Goal: Transaction & Acquisition: Obtain resource

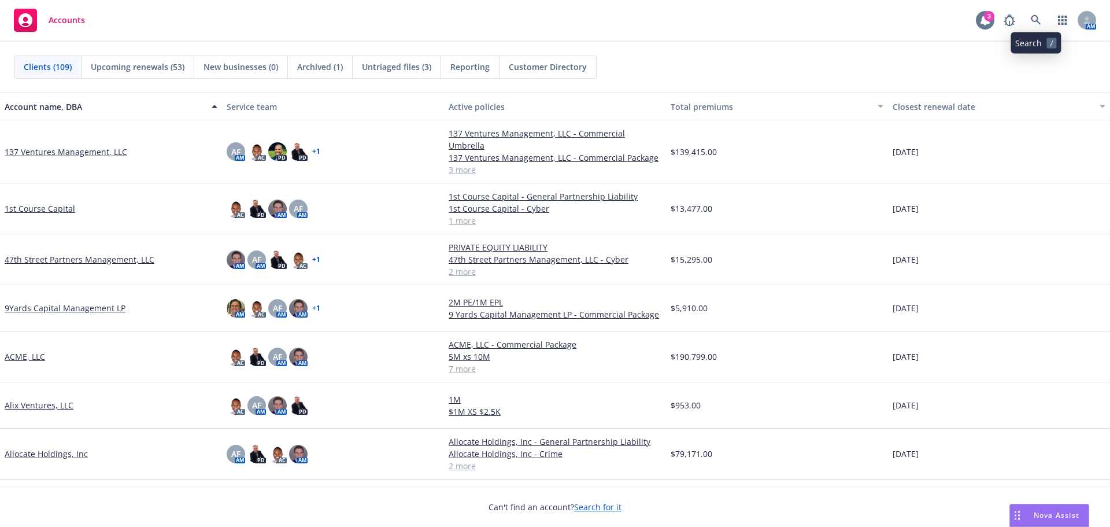
click at [979, 19] on icon at bounding box center [985, 20] width 12 height 12
click at [1036, 16] on icon at bounding box center [1036, 20] width 10 height 10
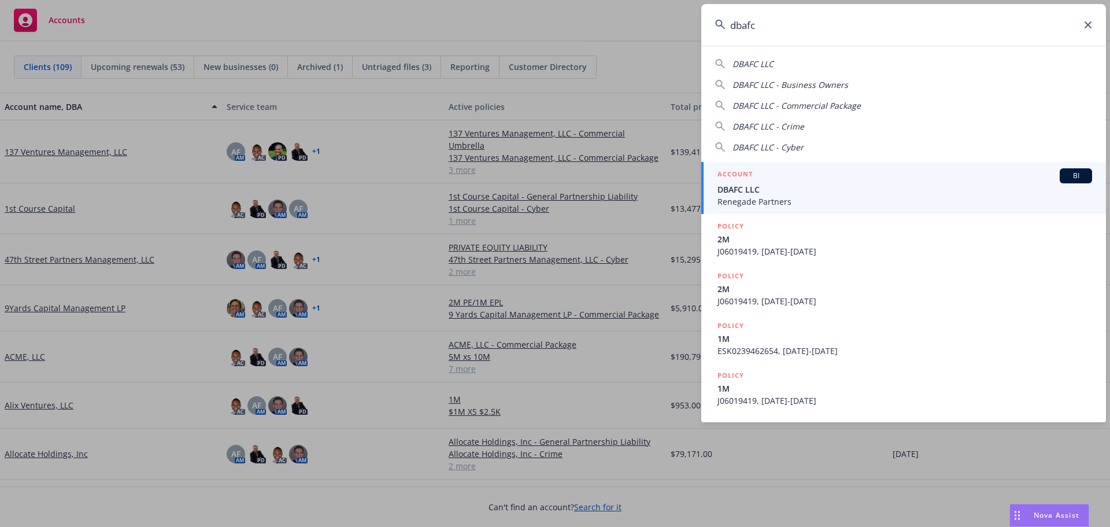
type input "dbafc"
click at [768, 185] on span "DBAFC LLC" at bounding box center [904, 189] width 375 height 12
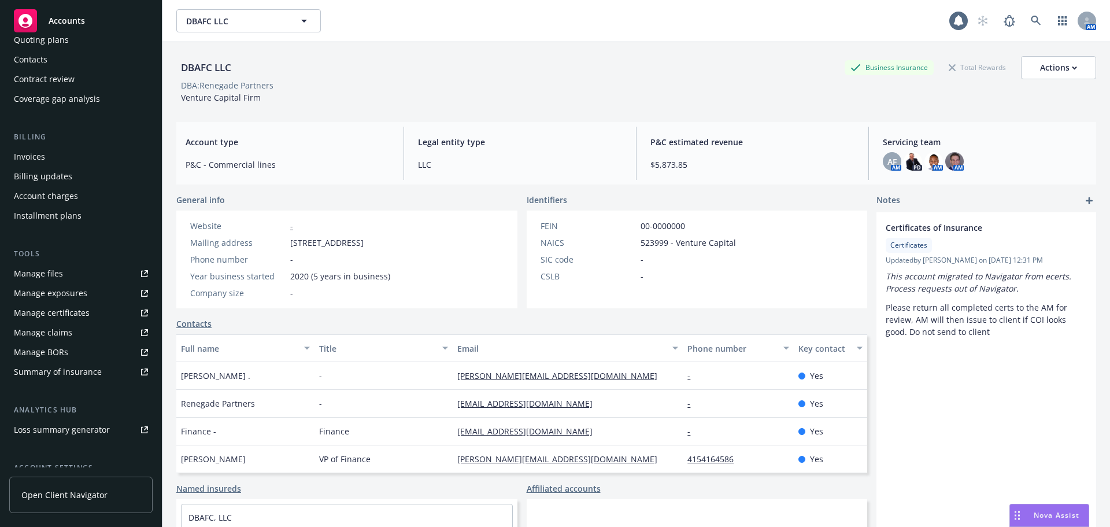
scroll to position [111, 0]
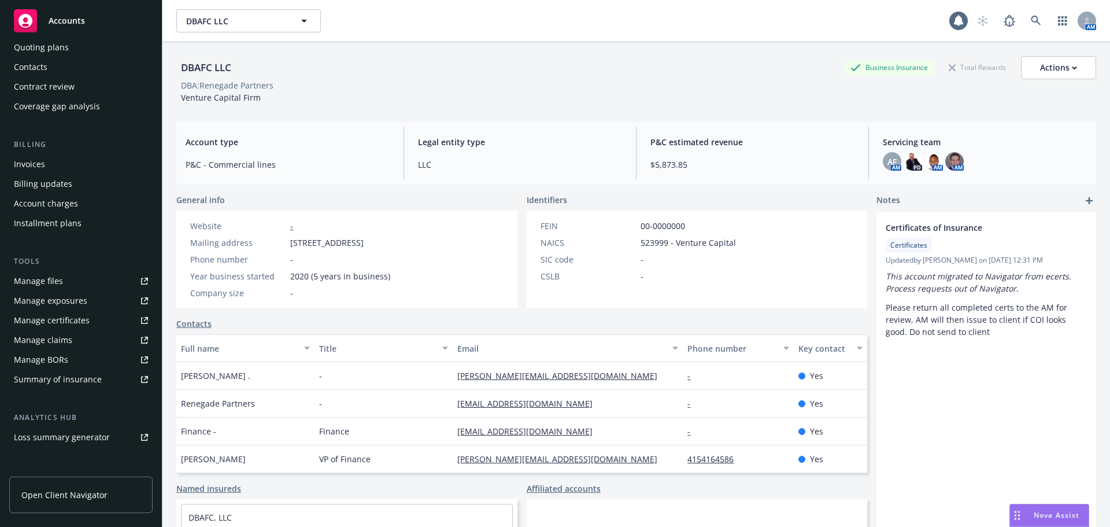
click at [55, 320] on div "Manage certificates" at bounding box center [52, 320] width 76 height 18
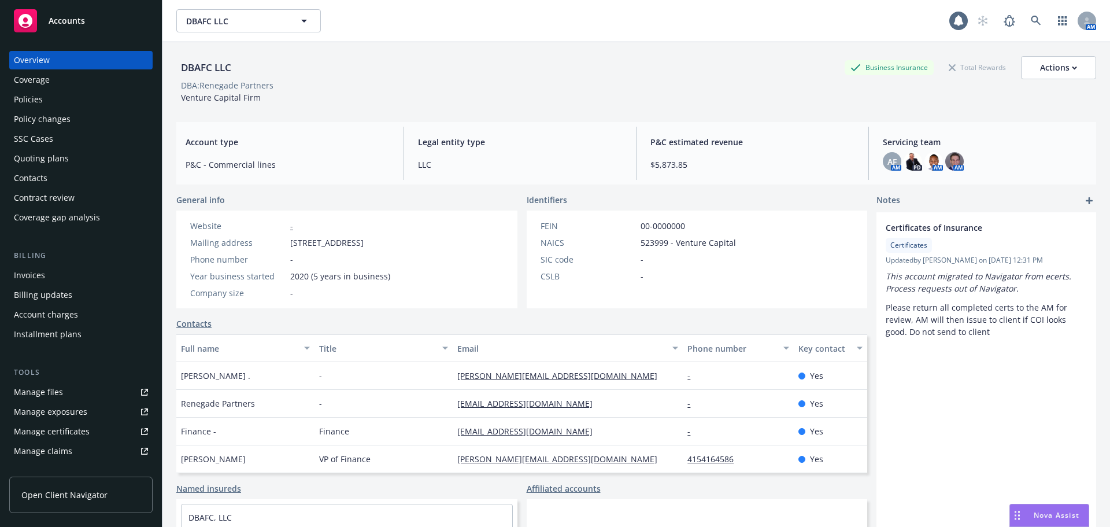
click at [50, 95] on div "Policies" at bounding box center [81, 99] width 134 height 18
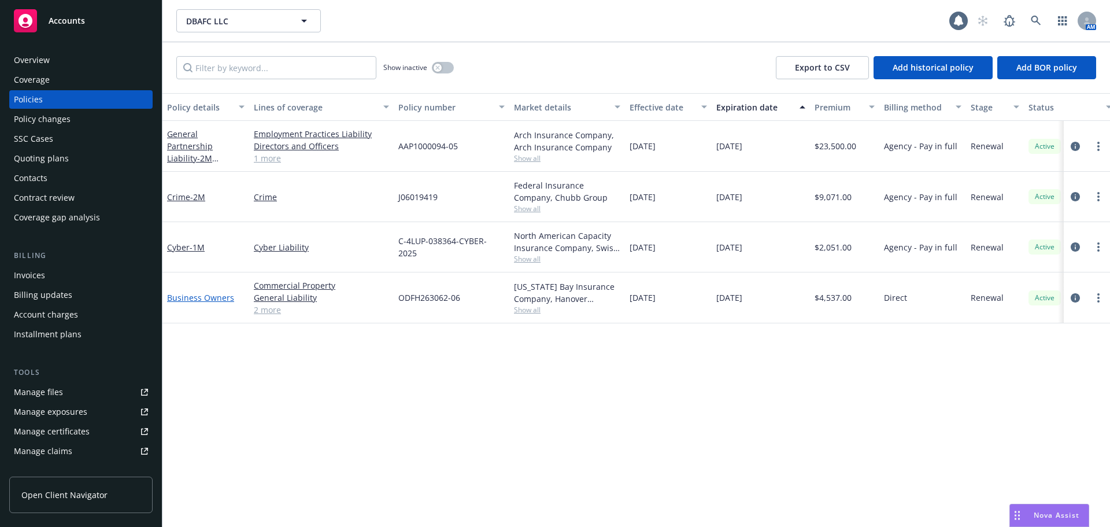
click at [198, 296] on link "Business Owners" at bounding box center [200, 297] width 67 height 11
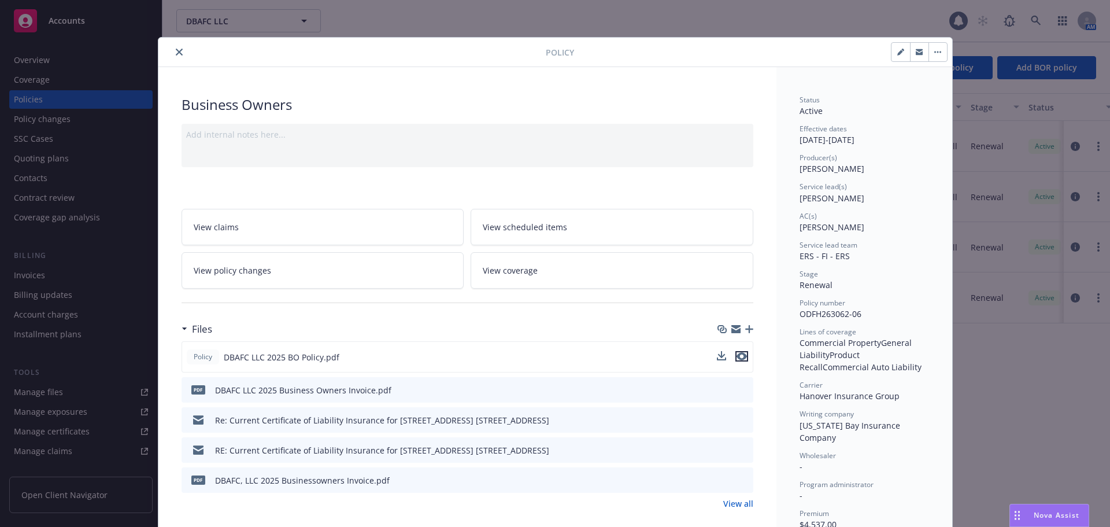
click at [736, 357] on icon "preview file" at bounding box center [741, 356] width 10 height 8
click at [732, 328] on icon "button" at bounding box center [735, 328] width 9 height 9
click at [172, 50] on button "close" at bounding box center [179, 52] width 14 height 14
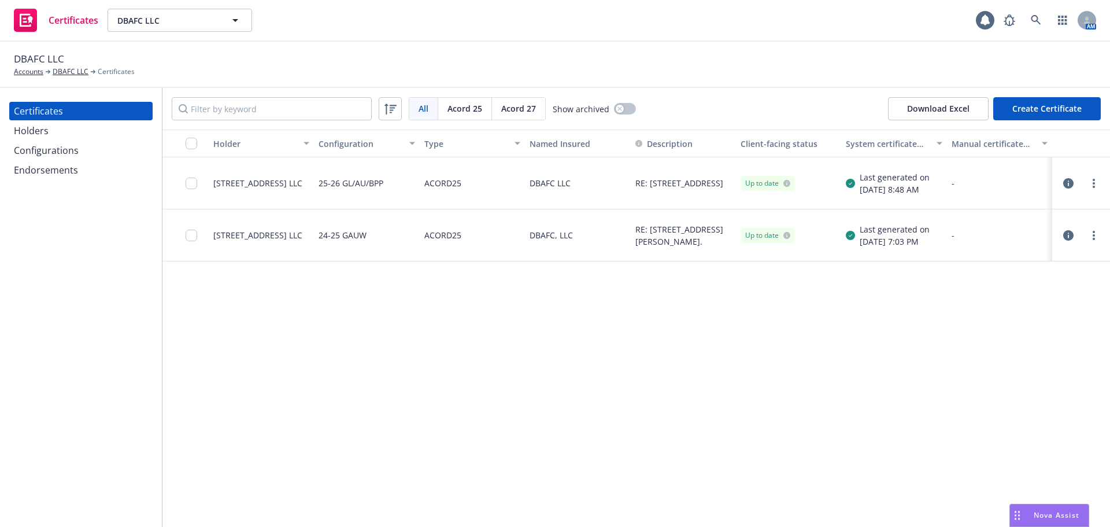
click at [31, 128] on div "Holders" at bounding box center [31, 130] width 35 height 18
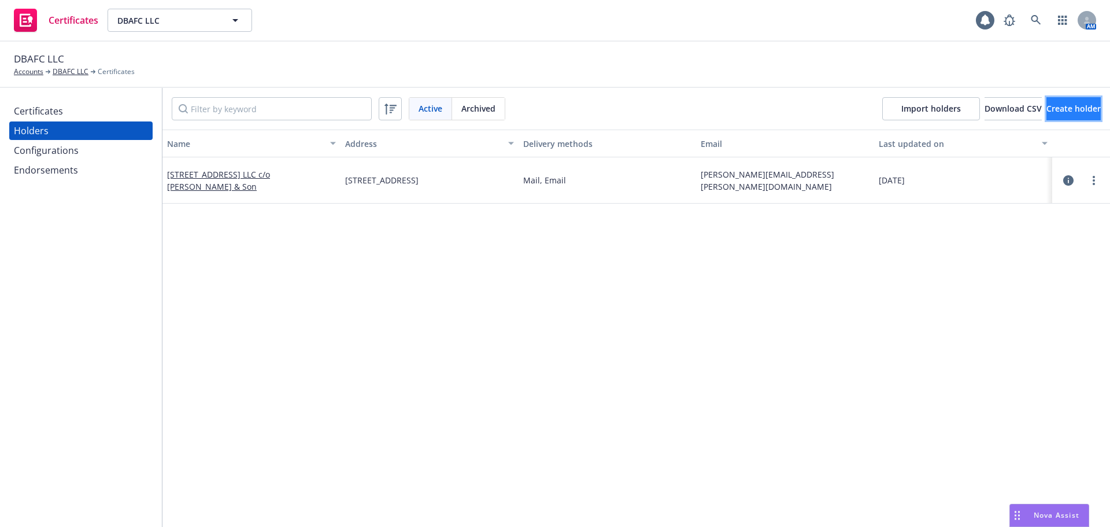
click at [1046, 107] on span "Create holder" at bounding box center [1073, 108] width 54 height 11
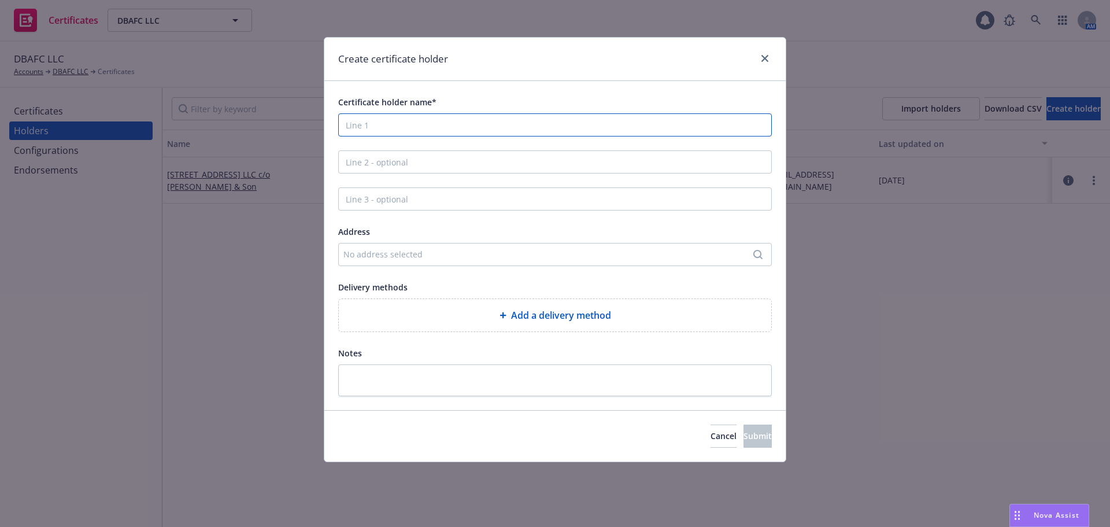
click at [370, 124] on input "Certificate holder name*" at bounding box center [555, 124] width 434 height 23
type input "The City and County of [GEOGRAPHIC_DATA]"
click at [398, 249] on div "No address selected" at bounding box center [549, 254] width 412 height 12
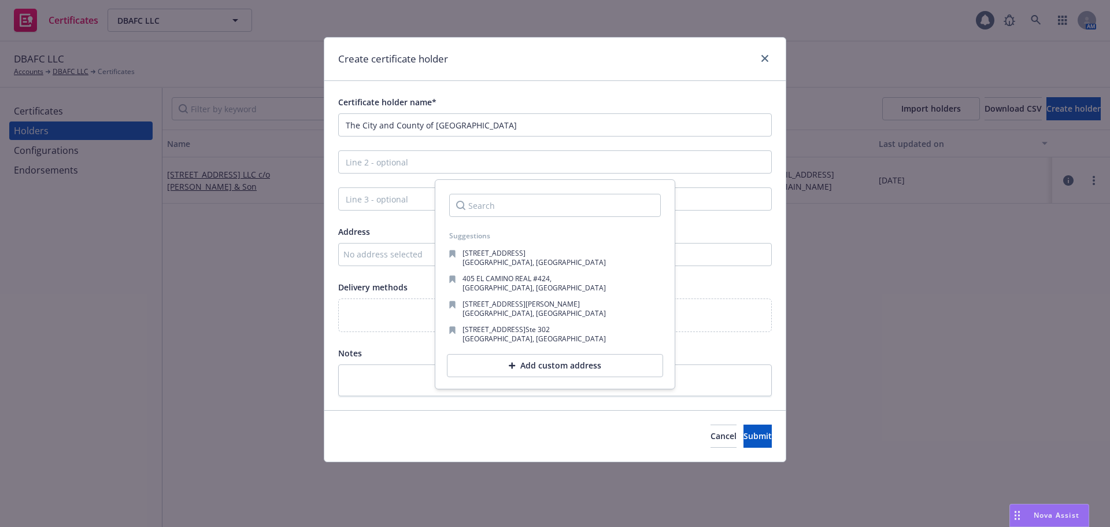
click at [526, 367] on div "Add custom address" at bounding box center [555, 365] width 216 height 23
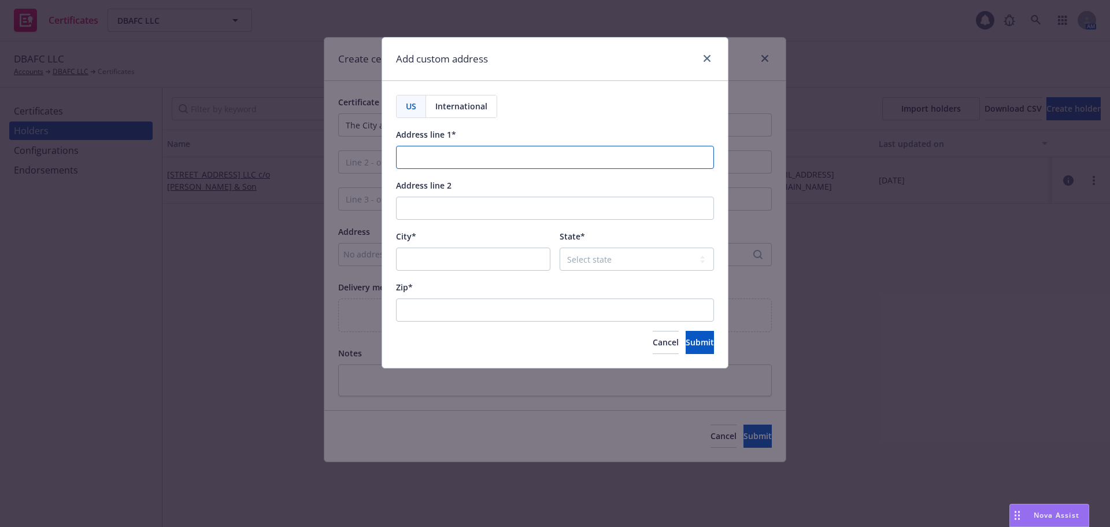
click at [439, 155] on input "Address line 1*" at bounding box center [555, 157] width 318 height 23
paste input "1 [PERSON_NAME] Place"
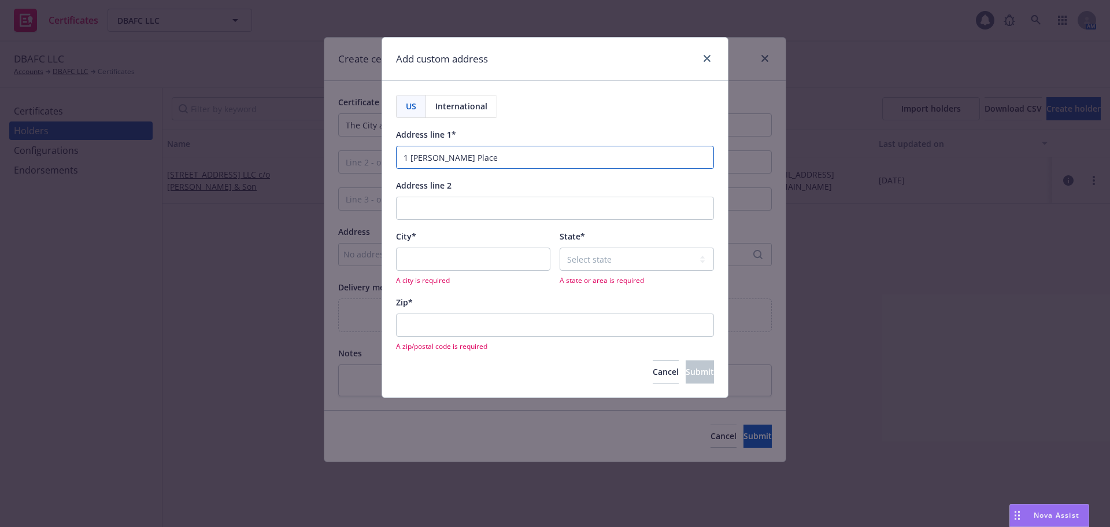
type input "1 [PERSON_NAME] Place"
click at [435, 253] on input "City*" at bounding box center [473, 258] width 154 height 23
type input "[GEOGRAPHIC_DATA]"
select select "CA"
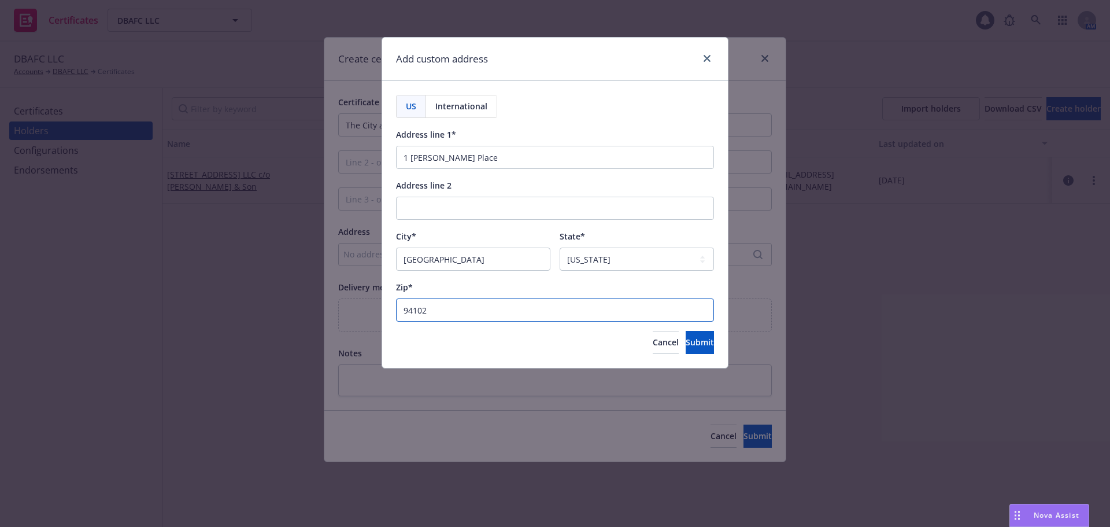
type input "94102"
click at [686, 346] on span "Submit" at bounding box center [700, 341] width 28 height 11
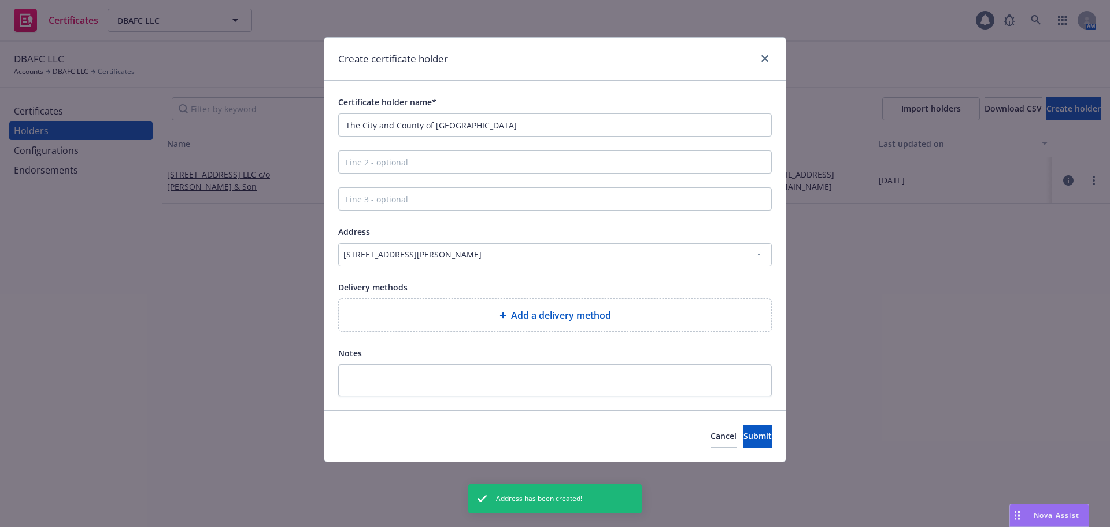
click at [542, 313] on span "Add a delivery method" at bounding box center [561, 315] width 100 height 14
select select "EMAIL"
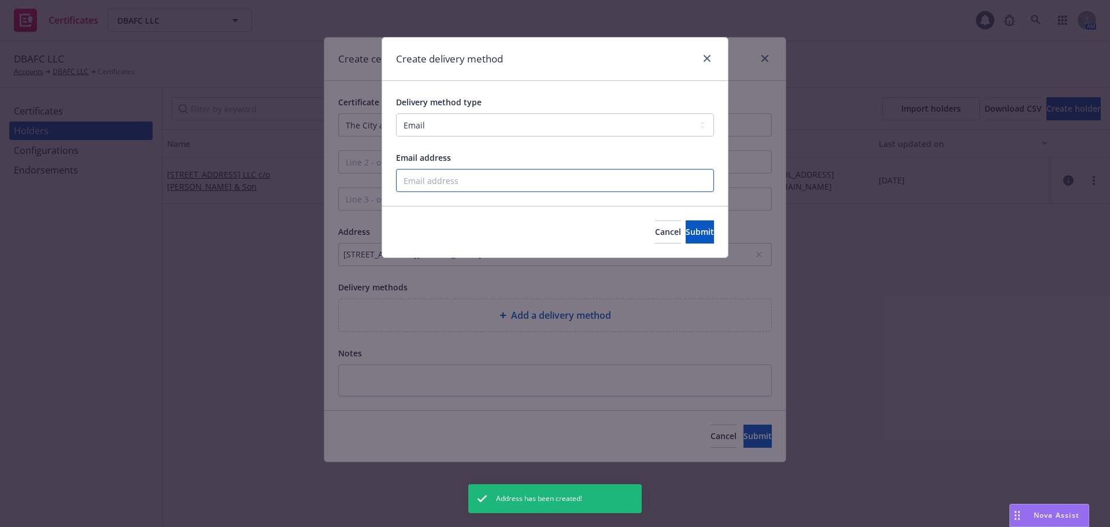
click at [445, 184] on input "Email address" at bounding box center [555, 180] width 318 height 23
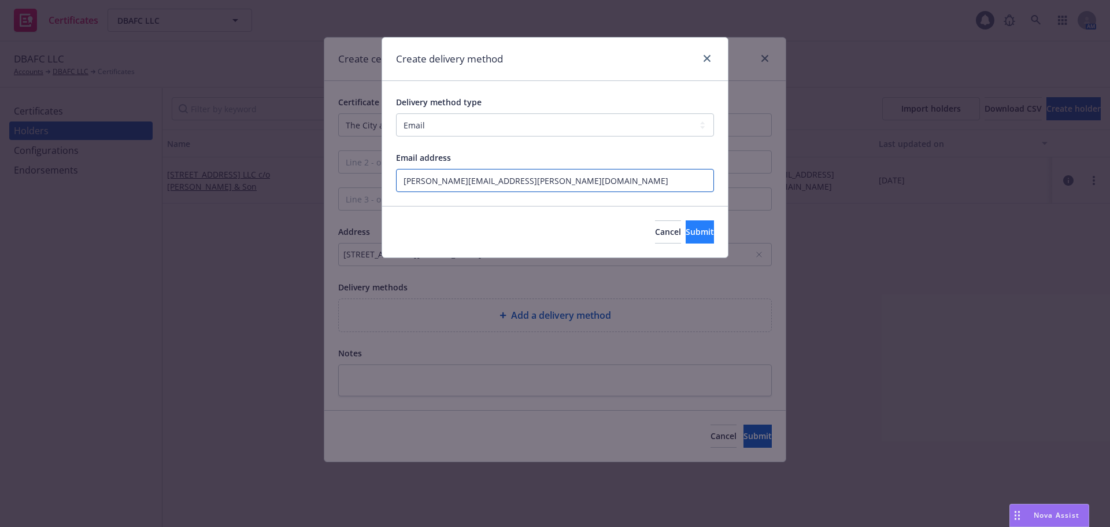
type input "[PERSON_NAME][EMAIL_ADDRESS][PERSON_NAME][DOMAIN_NAME]"
click at [686, 229] on span "Submit" at bounding box center [700, 231] width 28 height 11
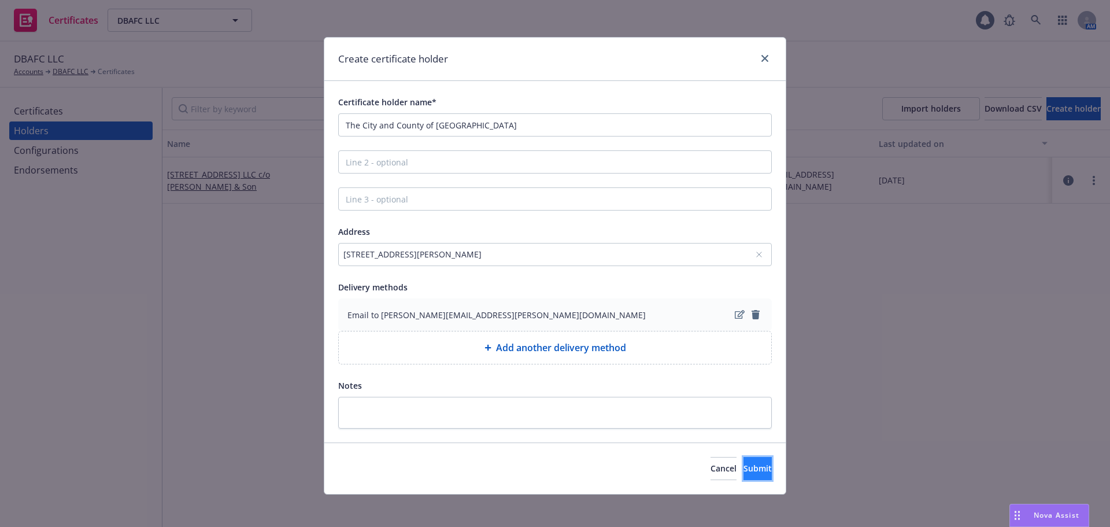
click at [746, 473] on span "Submit" at bounding box center [757, 467] width 28 height 11
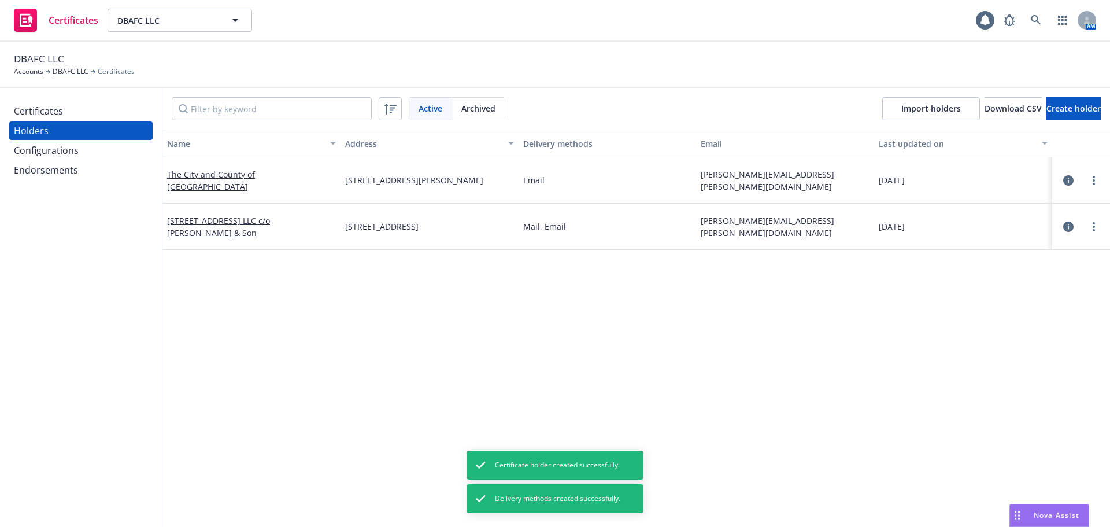
click at [48, 108] on div "Certificates" at bounding box center [38, 111] width 49 height 18
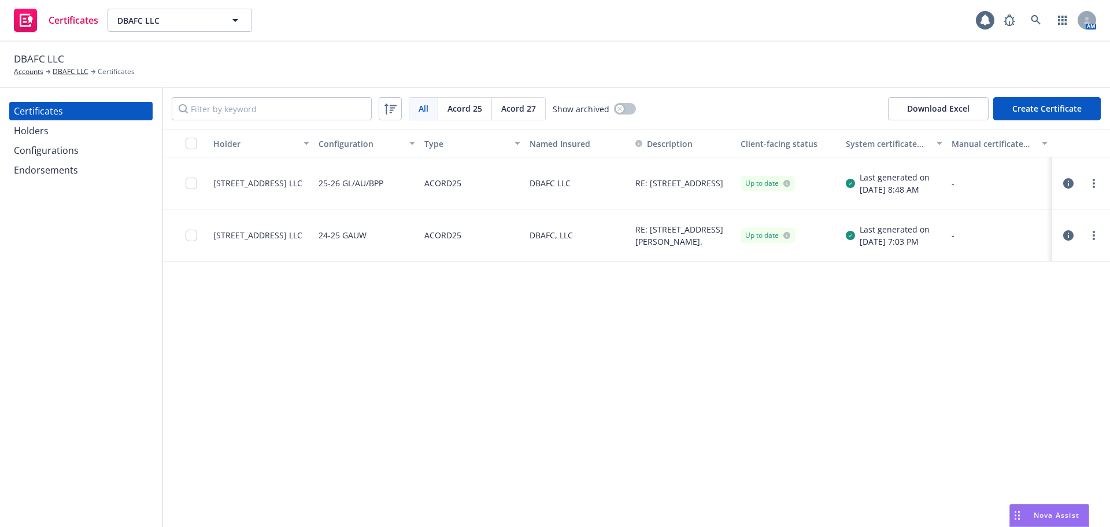
click at [1034, 109] on button "Create Certificate" at bounding box center [1047, 108] width 108 height 23
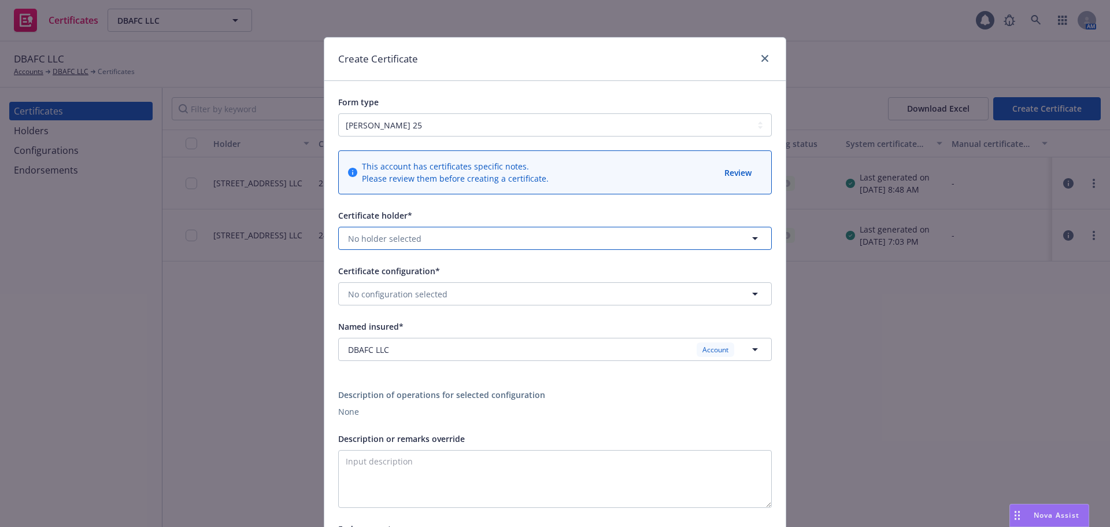
click at [398, 241] on span "No holder selected" at bounding box center [384, 238] width 73 height 12
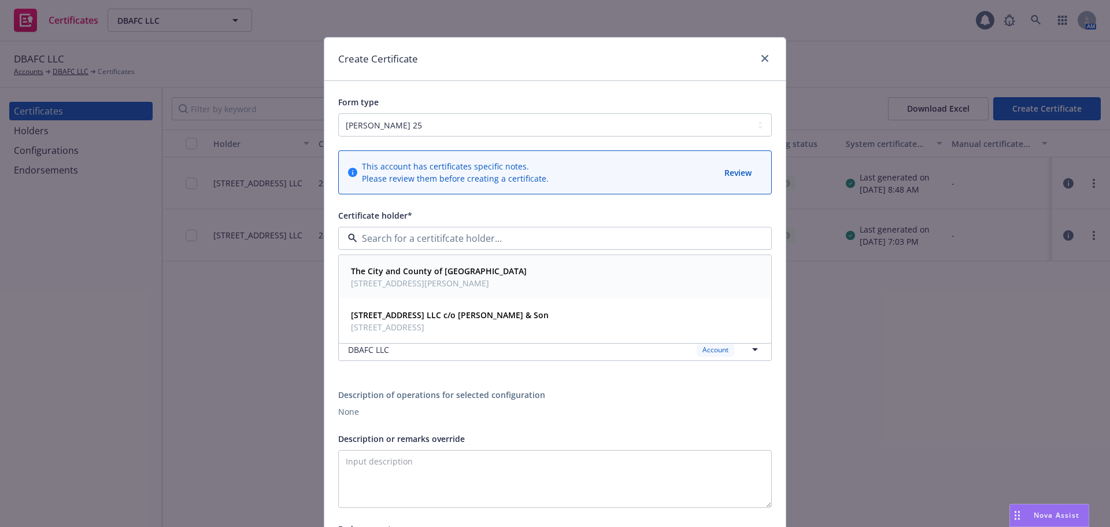
click at [403, 277] on span "The City and County of [GEOGRAPHIC_DATA]" at bounding box center [439, 271] width 176 height 12
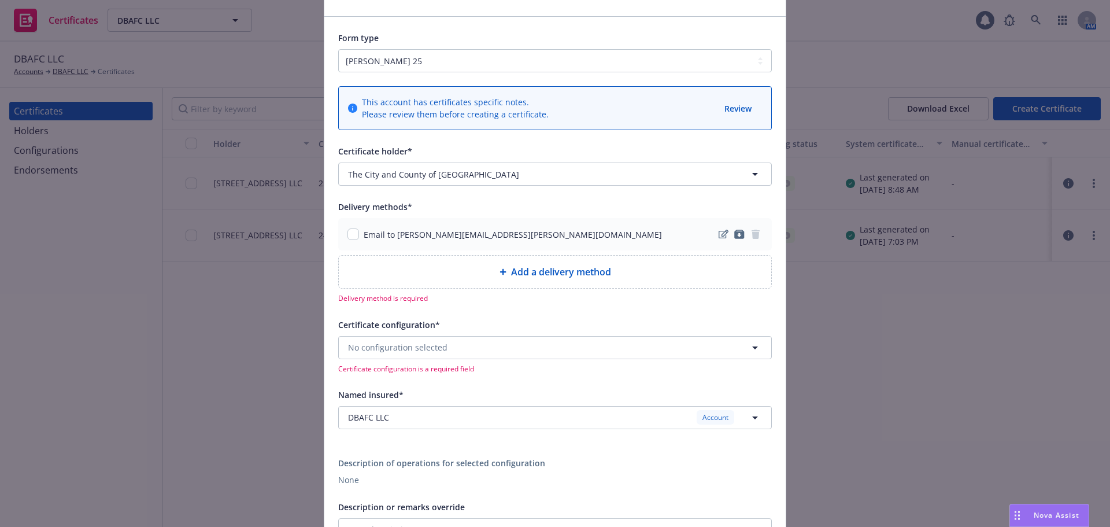
scroll to position [116, 0]
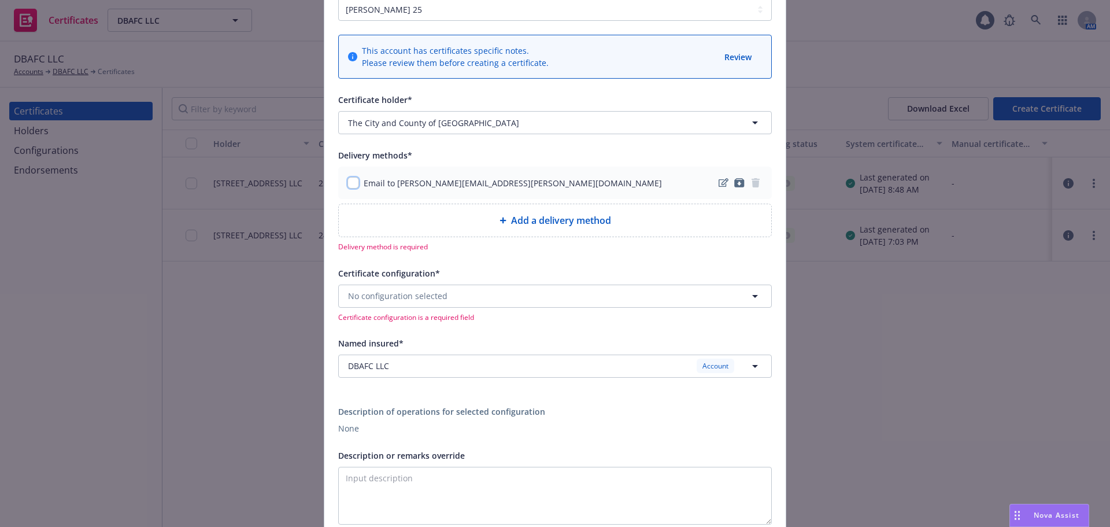
click at [347, 181] on input "checkbox" at bounding box center [353, 183] width 12 height 12
checkbox input "true"
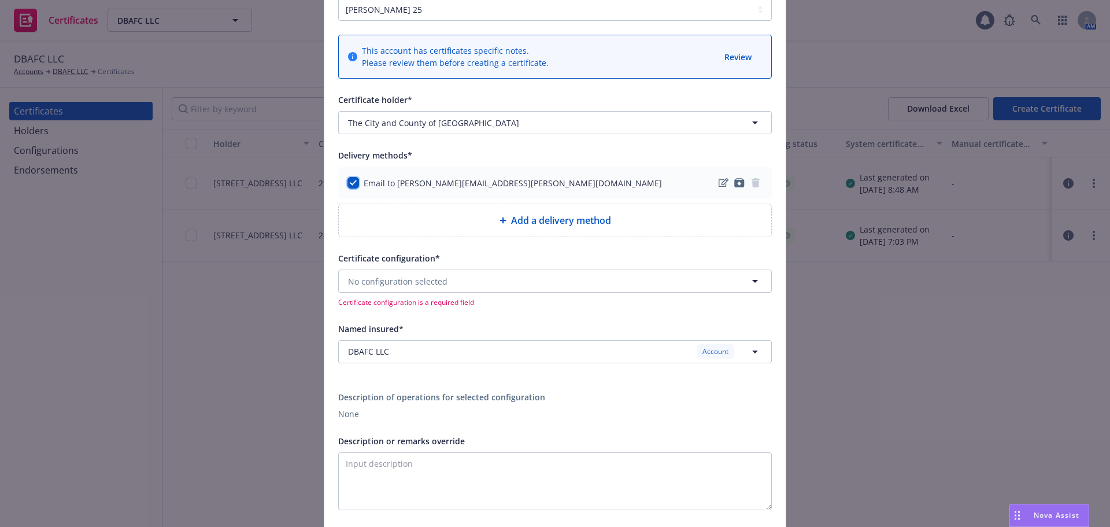
scroll to position [173, 0]
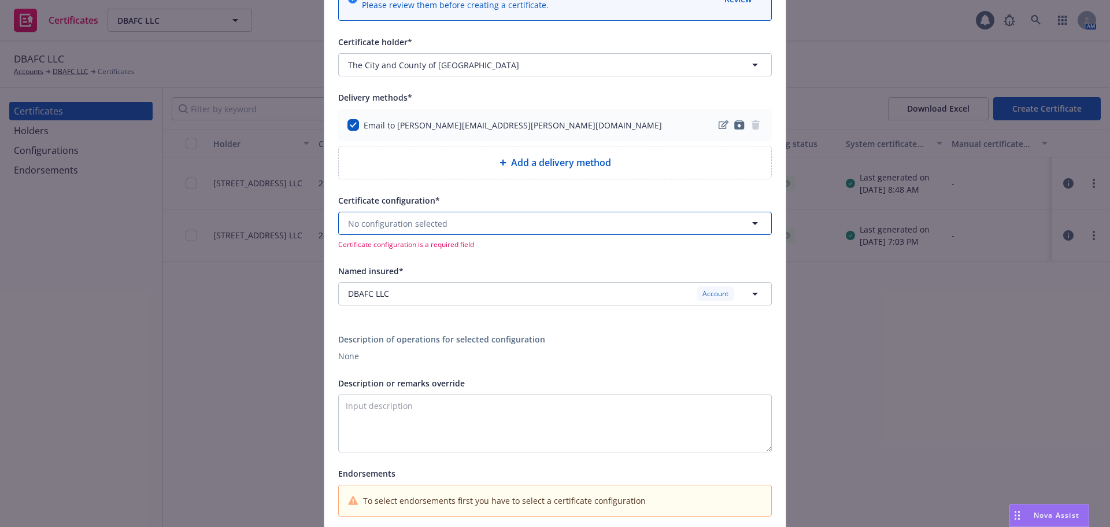
click at [390, 228] on span "No configuration selected" at bounding box center [397, 223] width 99 height 12
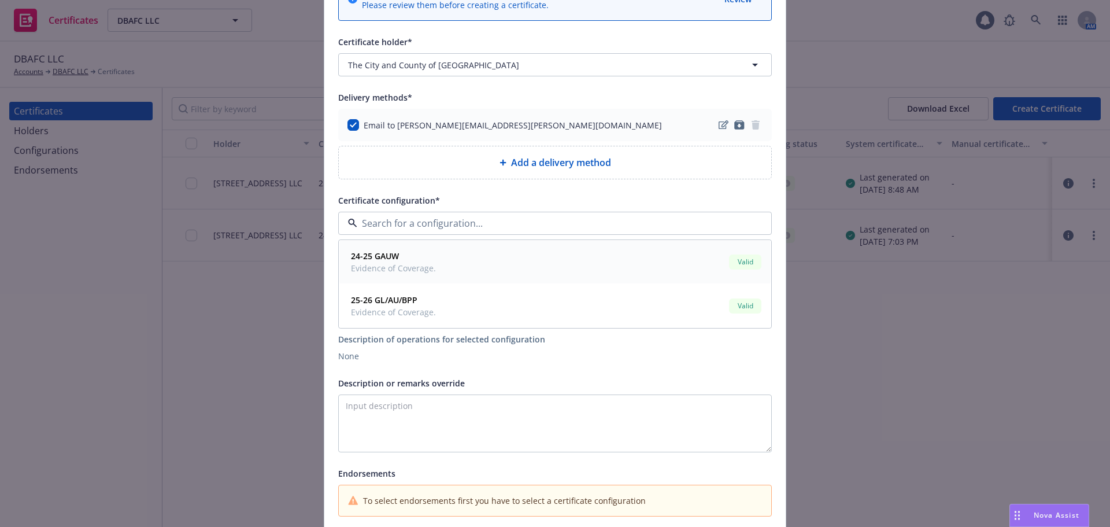
click at [396, 257] on span "24-25 GAUW" at bounding box center [393, 256] width 85 height 12
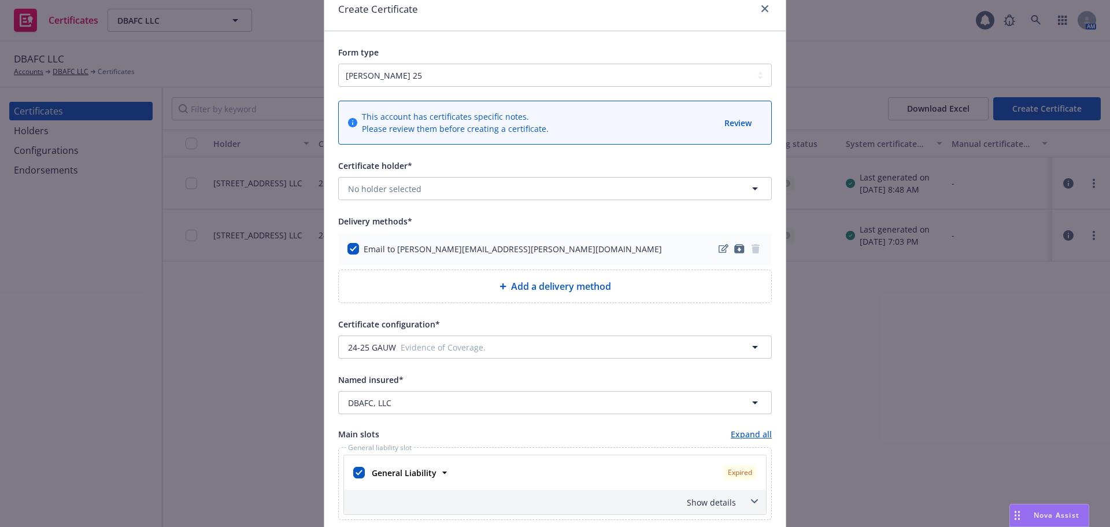
scroll to position [0, 0]
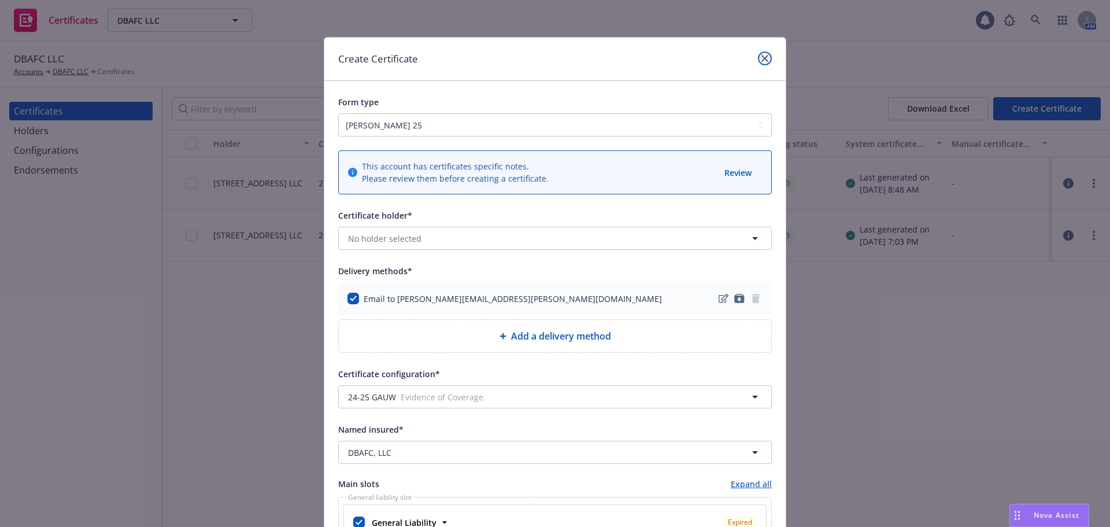
click at [762, 55] on icon "close" at bounding box center [764, 58] width 7 height 7
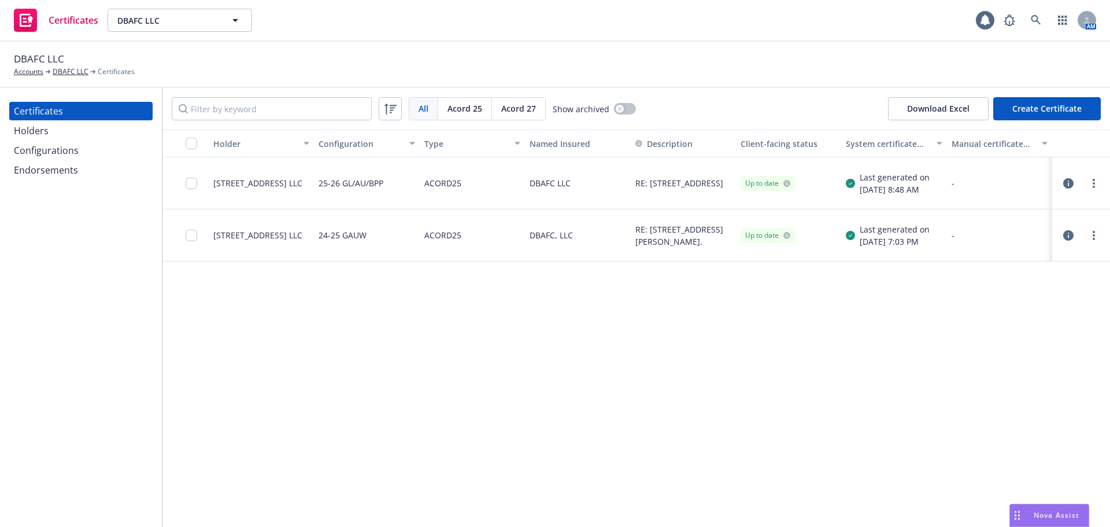
click at [50, 147] on div "Configurations" at bounding box center [46, 150] width 65 height 18
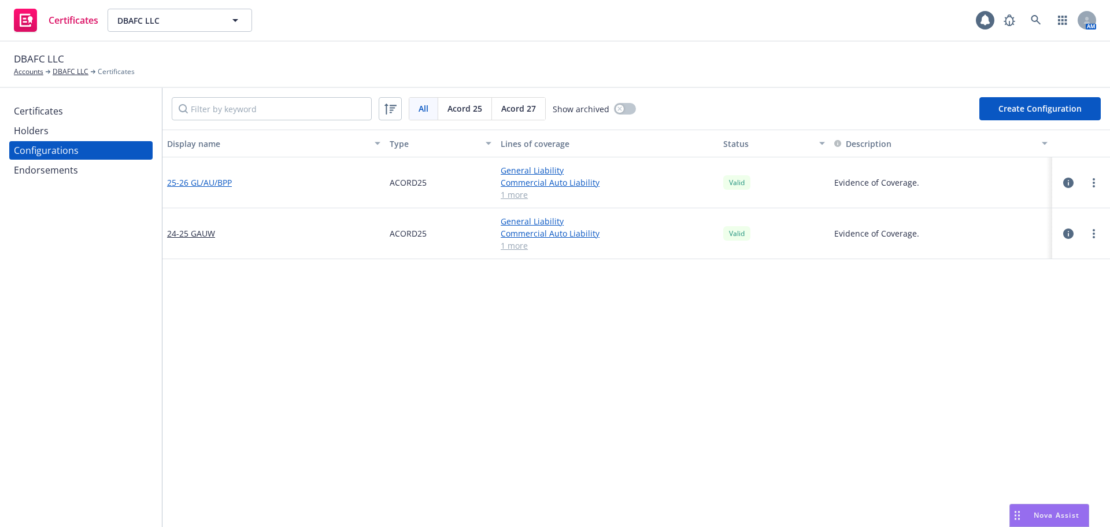
click at [206, 183] on link "25-26 GL/AU/BPP" at bounding box center [199, 182] width 65 height 12
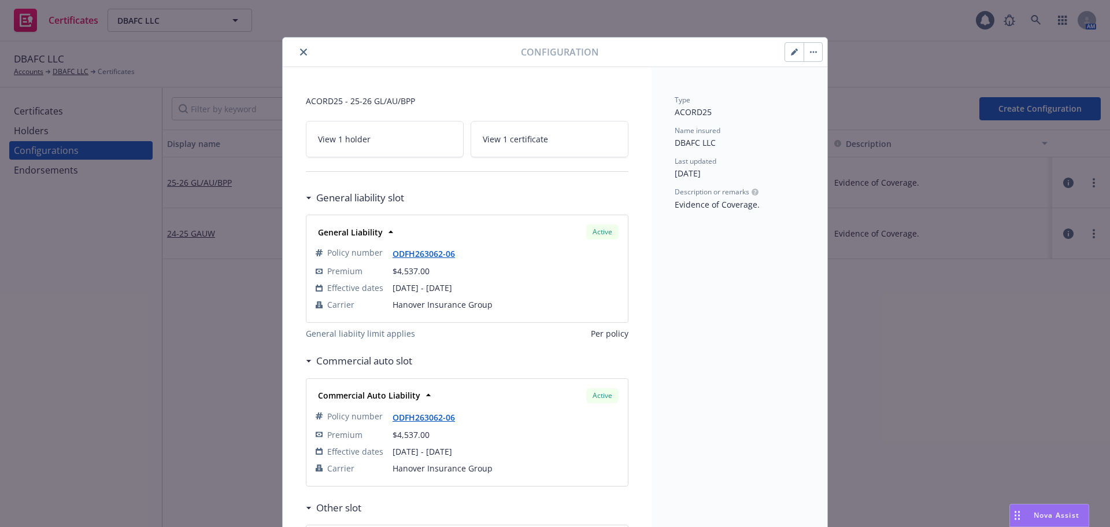
click at [300, 50] on icon "close" at bounding box center [303, 52] width 7 height 7
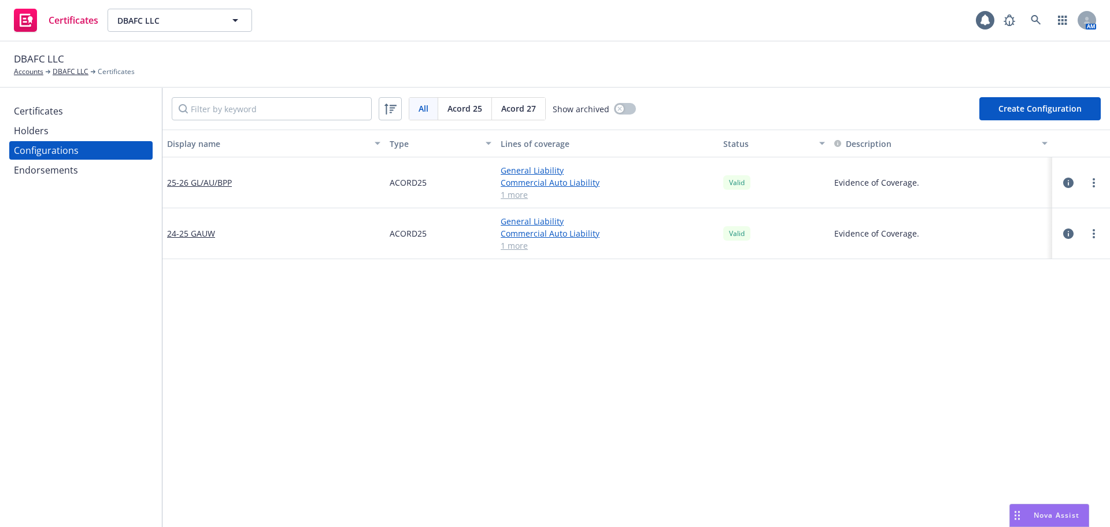
click at [41, 112] on div "Certificates" at bounding box center [38, 111] width 49 height 18
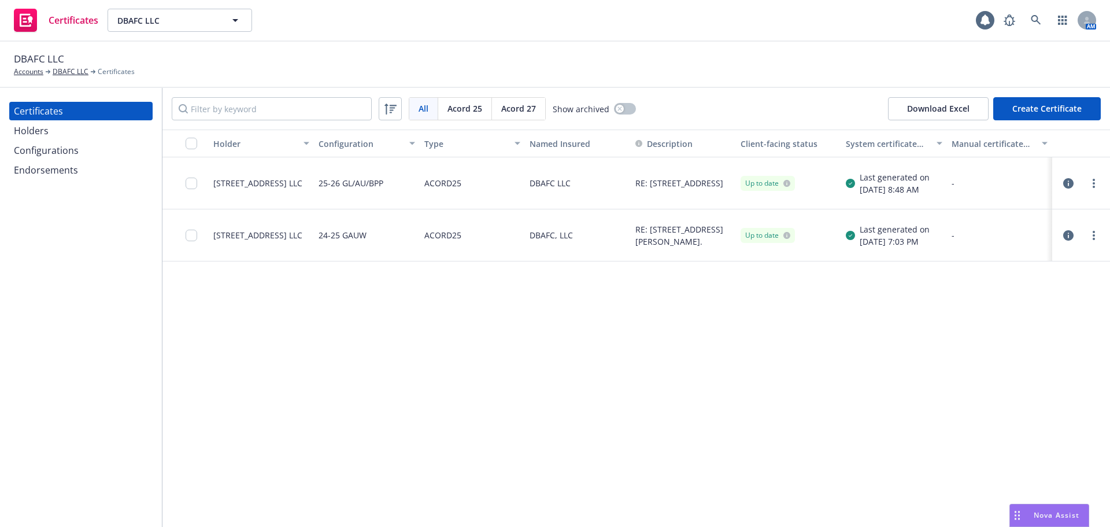
click at [1032, 116] on button "Create Certificate" at bounding box center [1047, 108] width 108 height 23
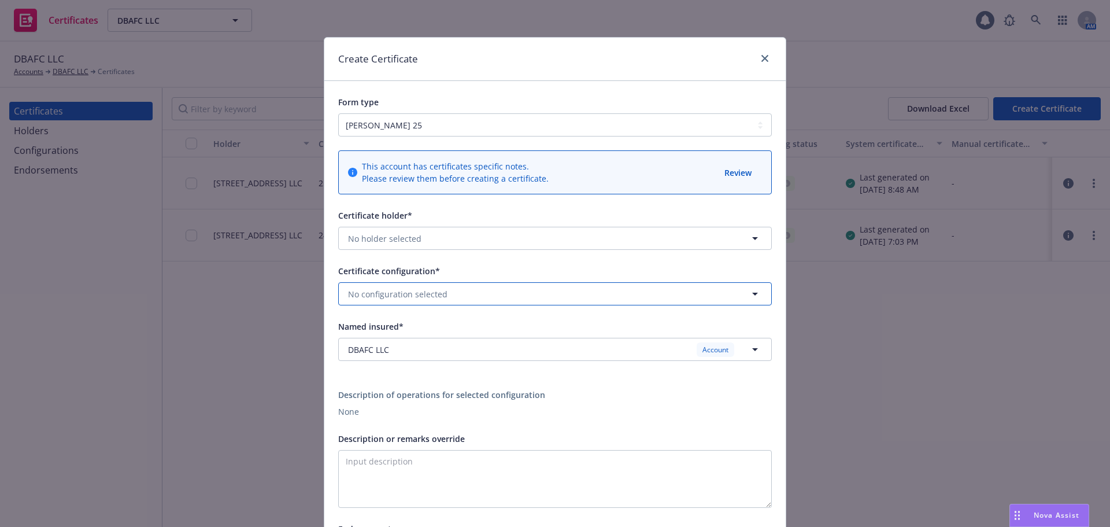
click at [376, 295] on span "No configuration selected" at bounding box center [397, 294] width 99 height 12
click at [390, 378] on span "Evidence of Coverage." at bounding box center [393, 382] width 85 height 12
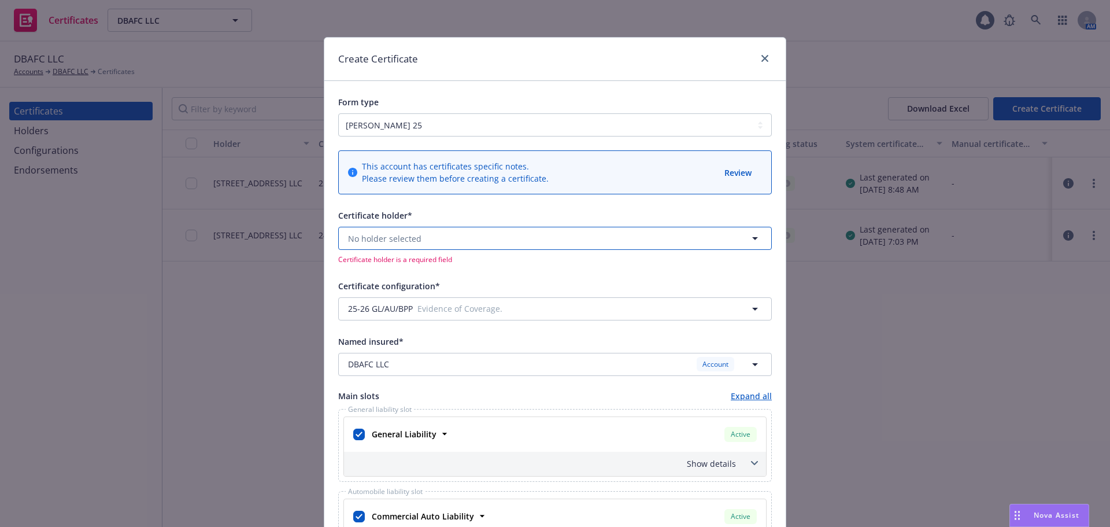
click at [420, 242] on button "No holder selected" at bounding box center [555, 238] width 434 height 23
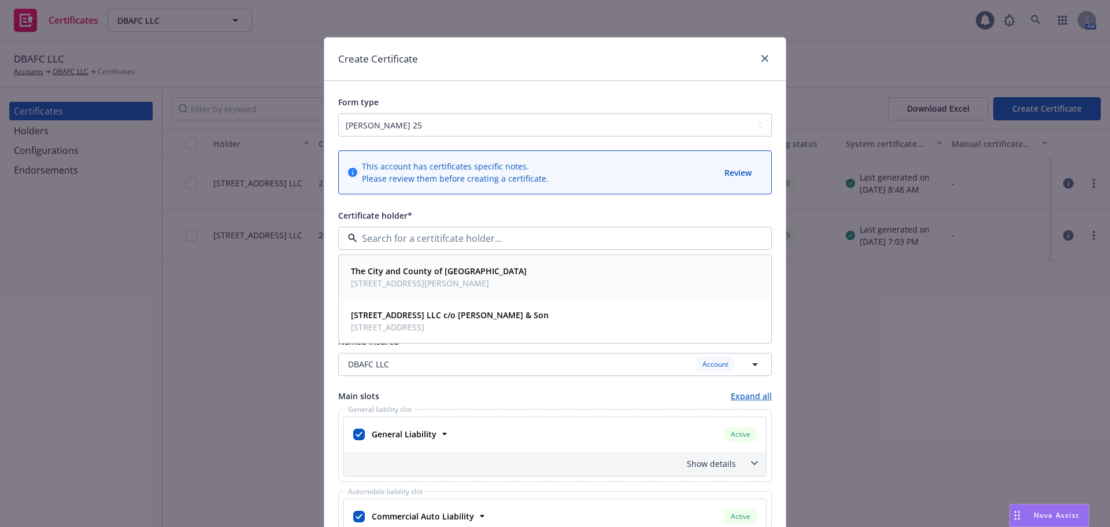
click at [417, 272] on strong "The City and County of [GEOGRAPHIC_DATA]" at bounding box center [439, 270] width 176 height 11
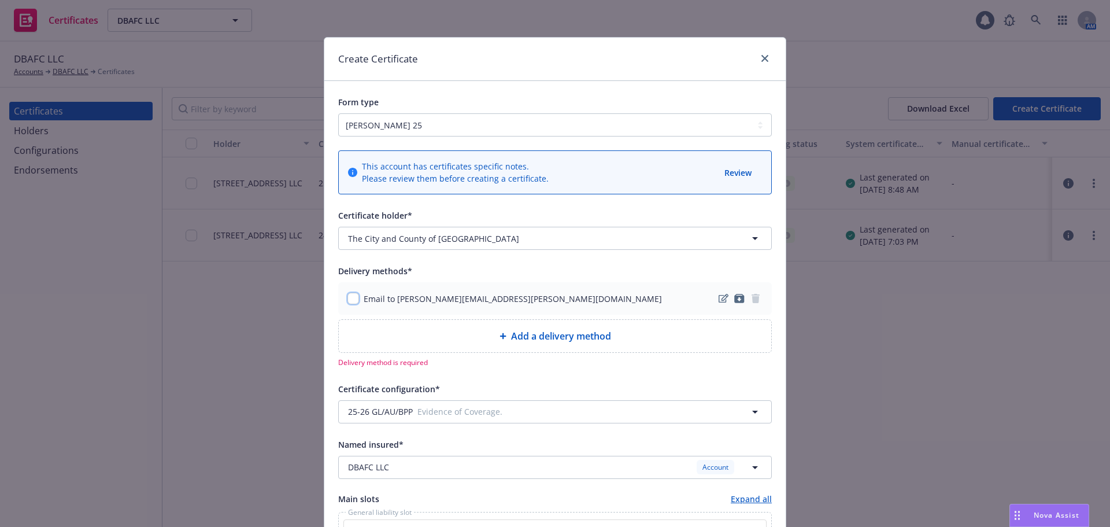
click at [354, 301] on input "checkbox" at bounding box center [353, 298] width 12 height 12
checkbox input "true"
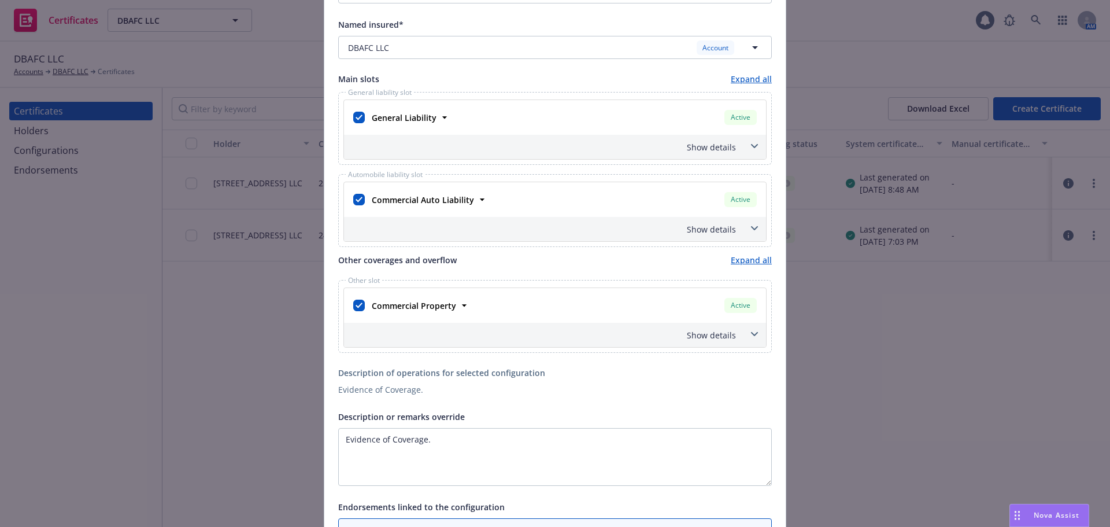
scroll to position [462, 0]
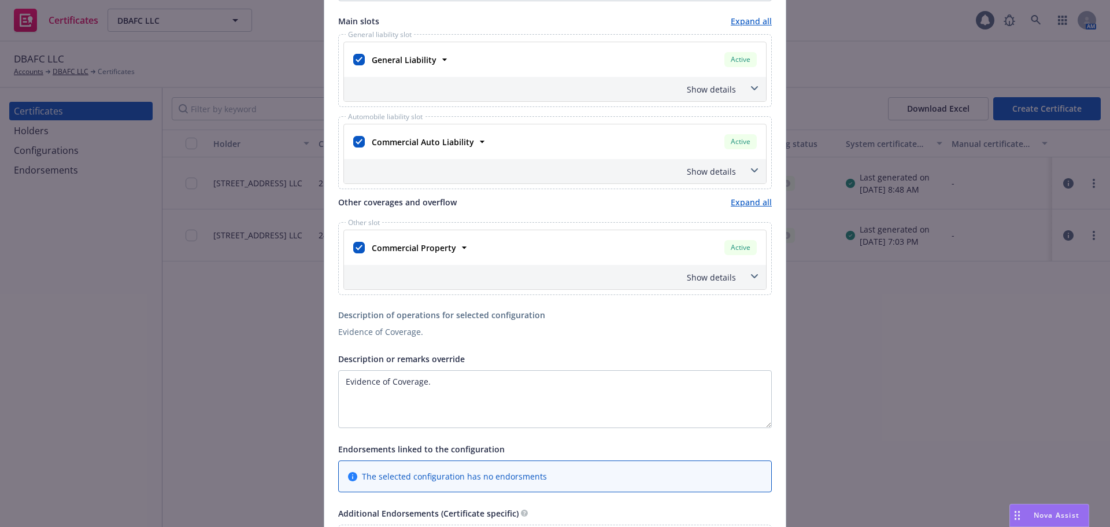
click at [745, 276] on span at bounding box center [754, 276] width 18 height 18
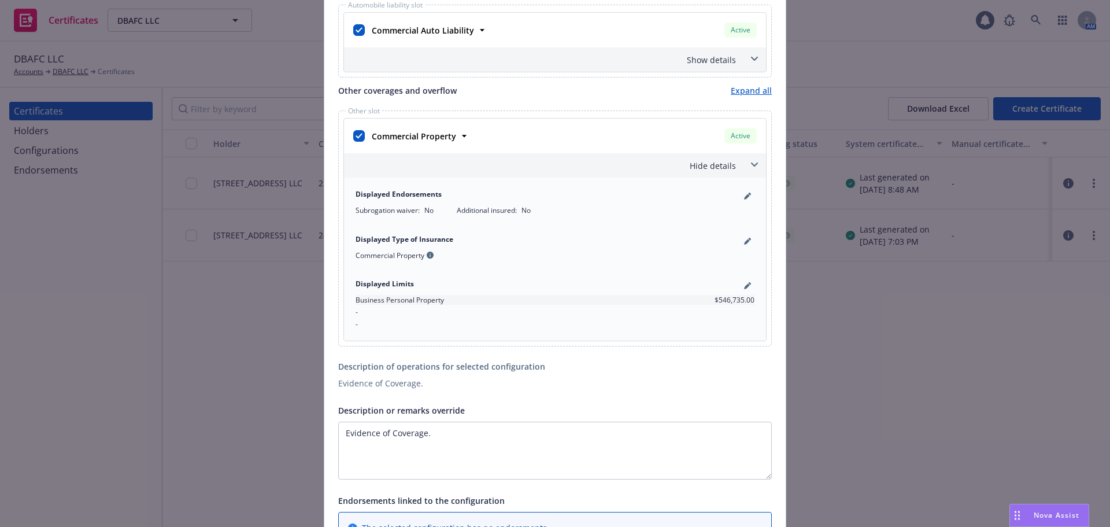
scroll to position [578, 0]
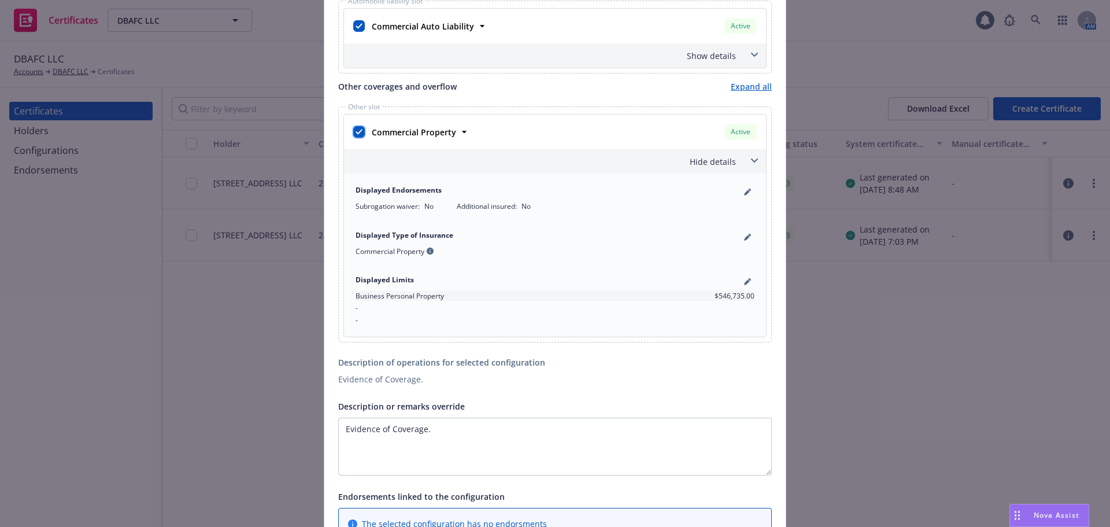
click at [358, 134] on input "checkbox" at bounding box center [359, 132] width 12 height 12
checkbox input "false"
click at [722, 164] on div "Hide details" at bounding box center [541, 161] width 390 height 12
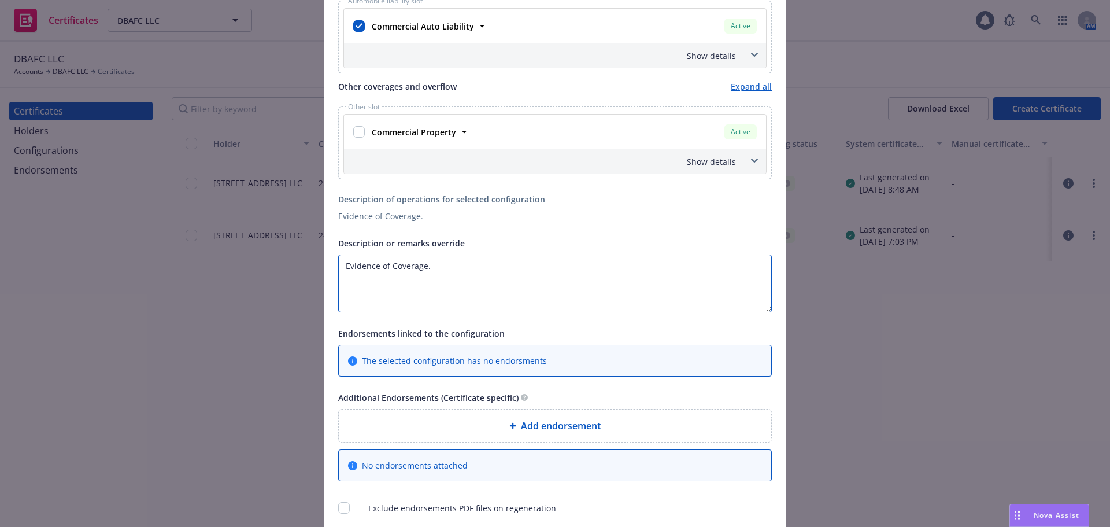
drag, startPoint x: 439, startPoint y: 269, endPoint x: 321, endPoint y: 271, distance: 117.9
click at [324, 271] on div "This account has certificates specific notes. Please review them before creatin…" at bounding box center [554, 42] width 461 height 969
click at [372, 284] on textarea "Description or remarks override" at bounding box center [555, 283] width 434 height 58
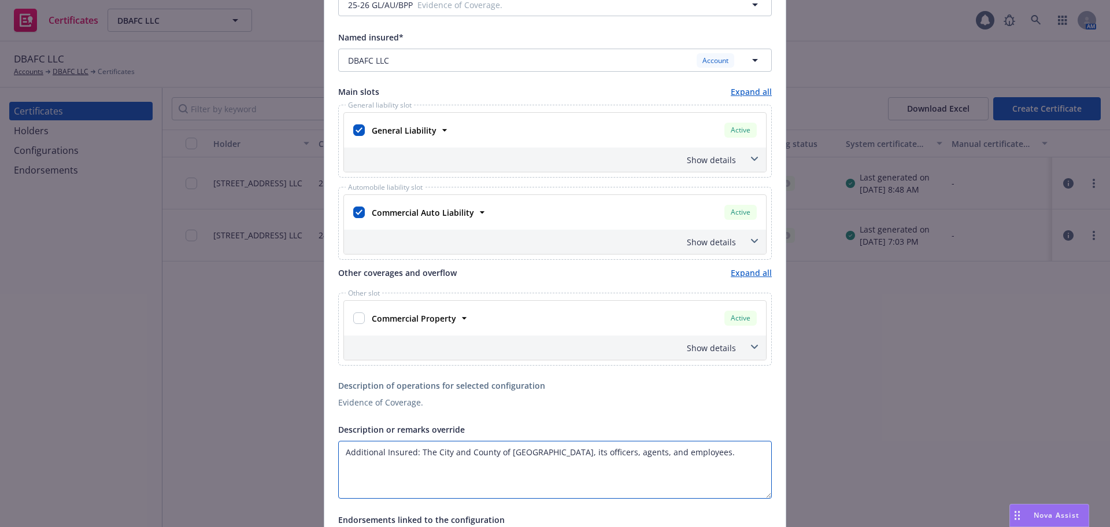
scroll to position [379, 0]
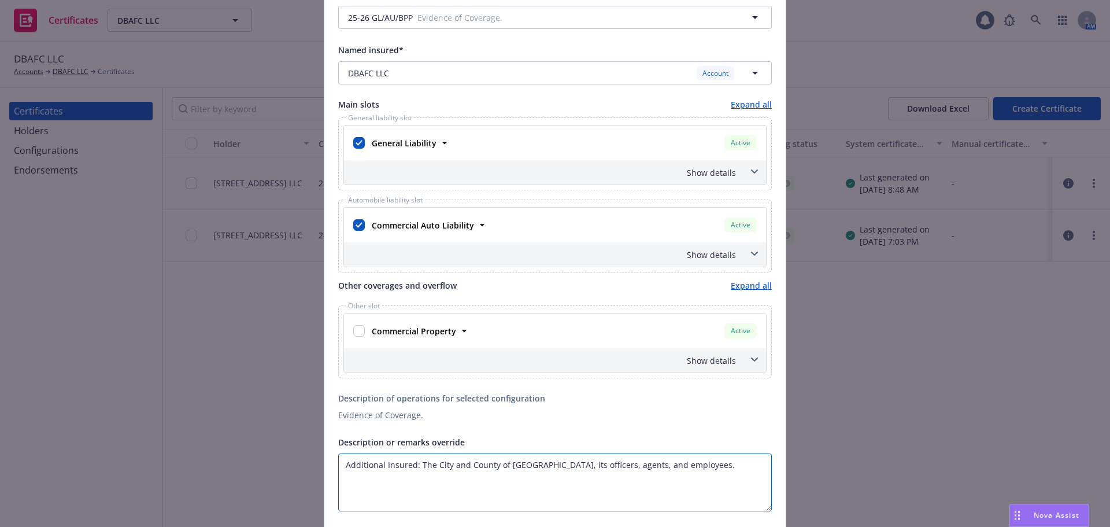
type textarea "Additional Insured: The City and County of [GEOGRAPHIC_DATA], its officers, age…"
click at [733, 253] on div "Show details" at bounding box center [555, 254] width 422 height 24
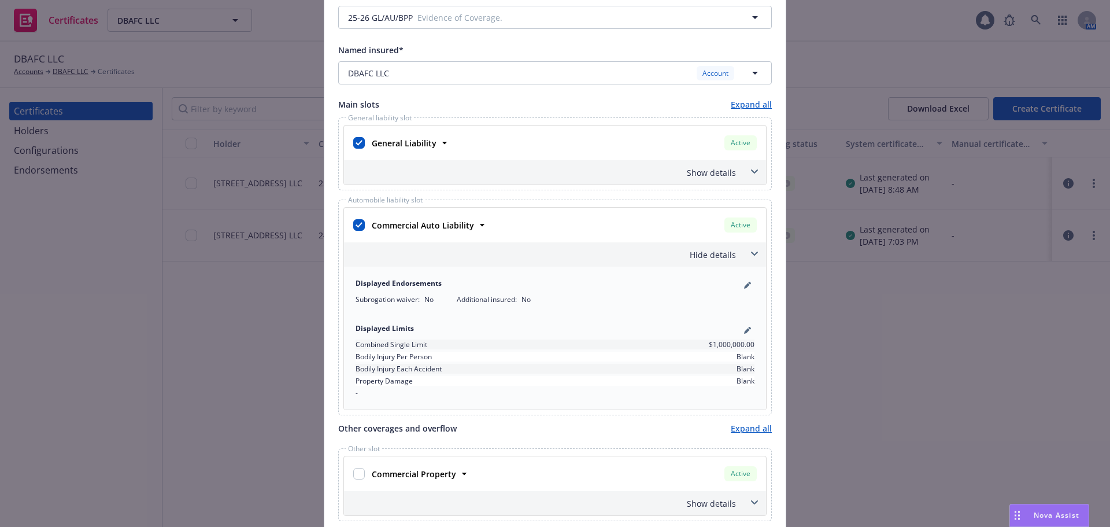
click at [733, 253] on div "Hide details" at bounding box center [555, 254] width 422 height 24
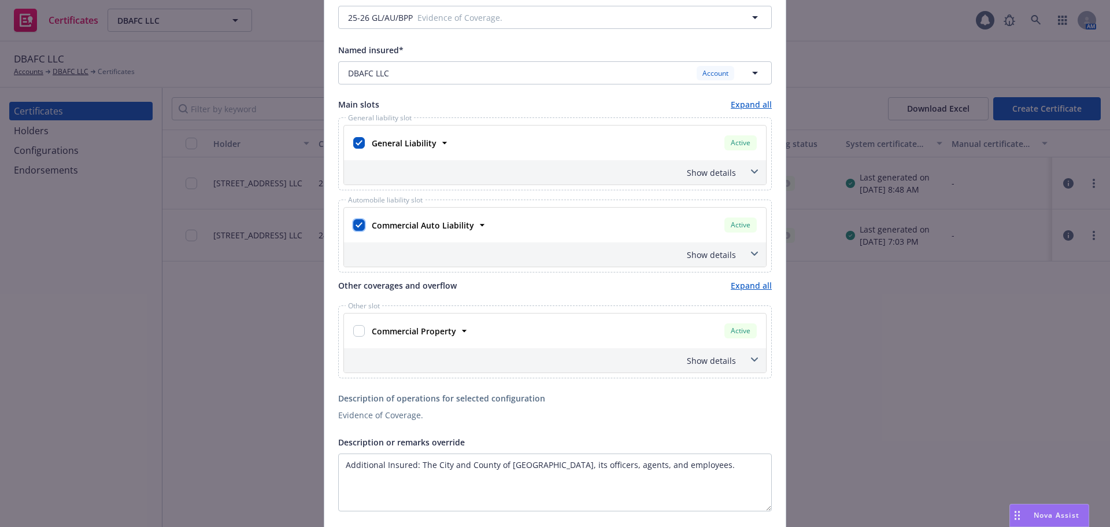
click at [354, 222] on input "checkbox" at bounding box center [359, 225] width 12 height 12
checkbox input "false"
click at [705, 172] on div "Show details" at bounding box center [541, 172] width 390 height 12
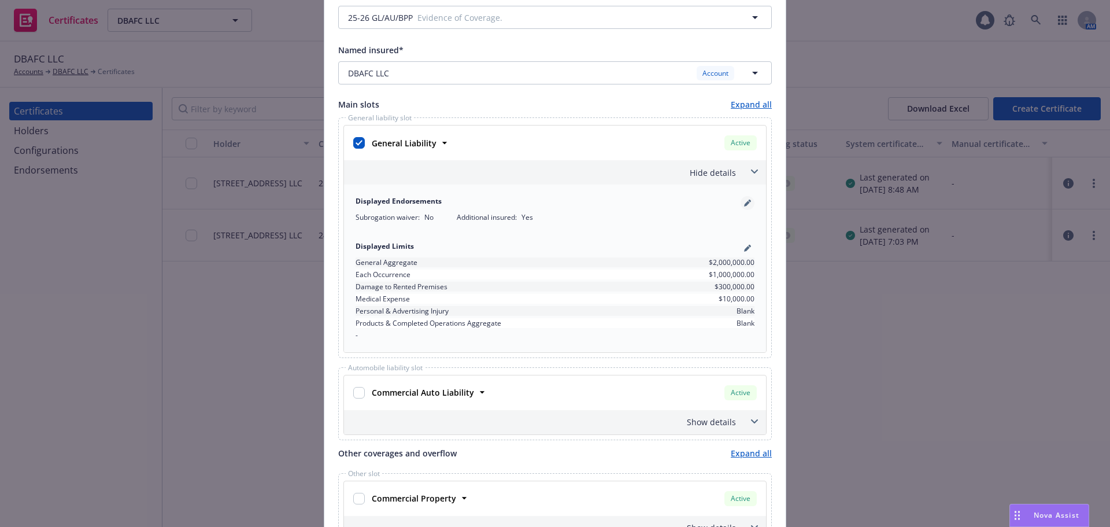
click at [745, 203] on icon "pencil" at bounding box center [747, 202] width 7 height 7
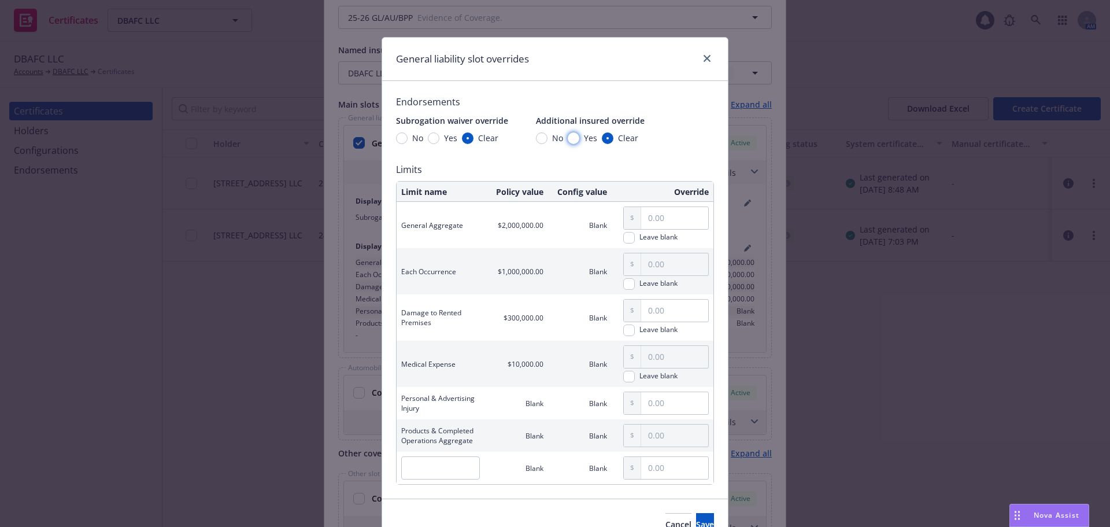
click at [569, 140] on input "Yes" at bounding box center [574, 138] width 12 height 12
radio input "true"
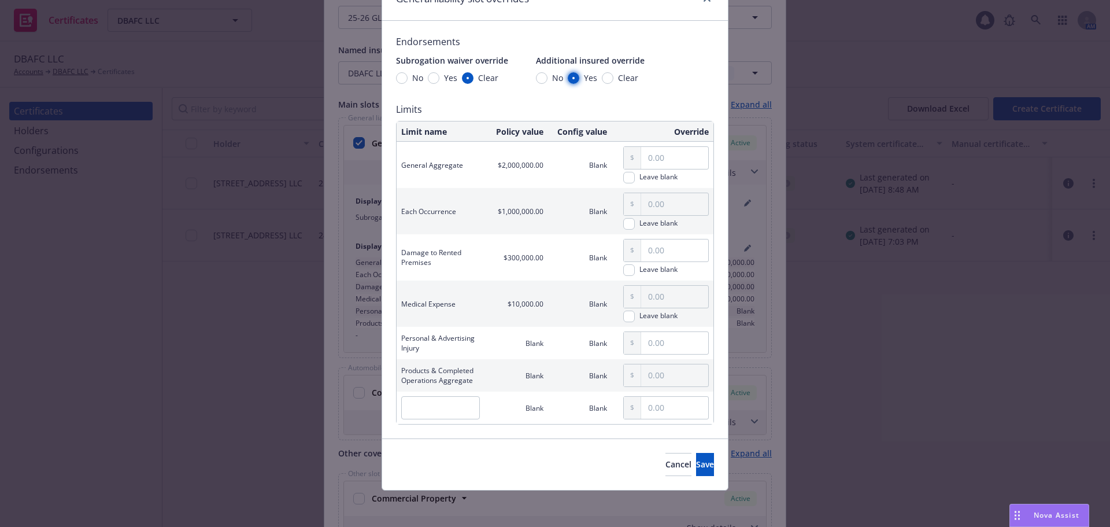
scroll to position [61, 0]
click at [700, 467] on button "Save" at bounding box center [705, 463] width 18 height 23
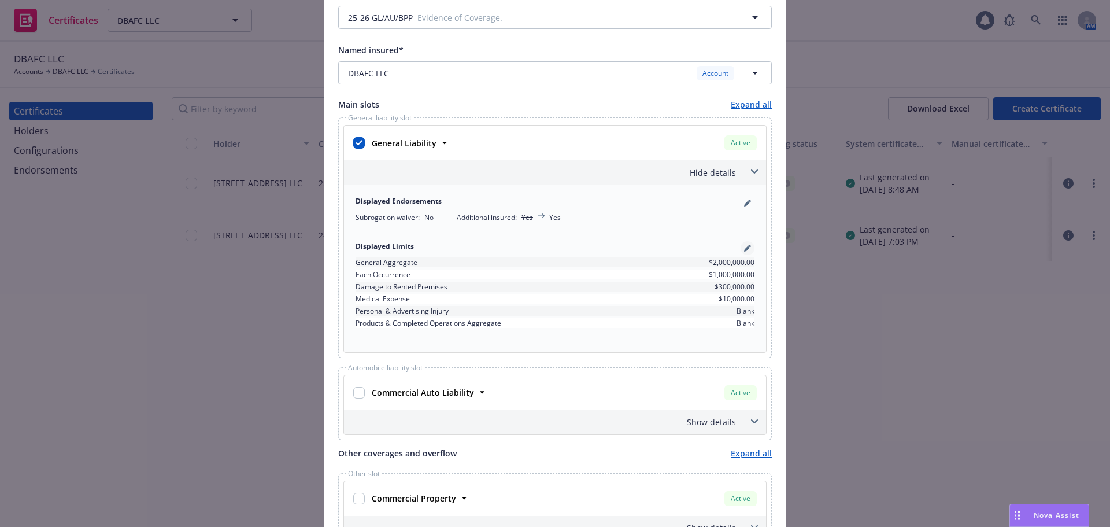
click at [740, 251] on link "pencil" at bounding box center [747, 248] width 14 height 14
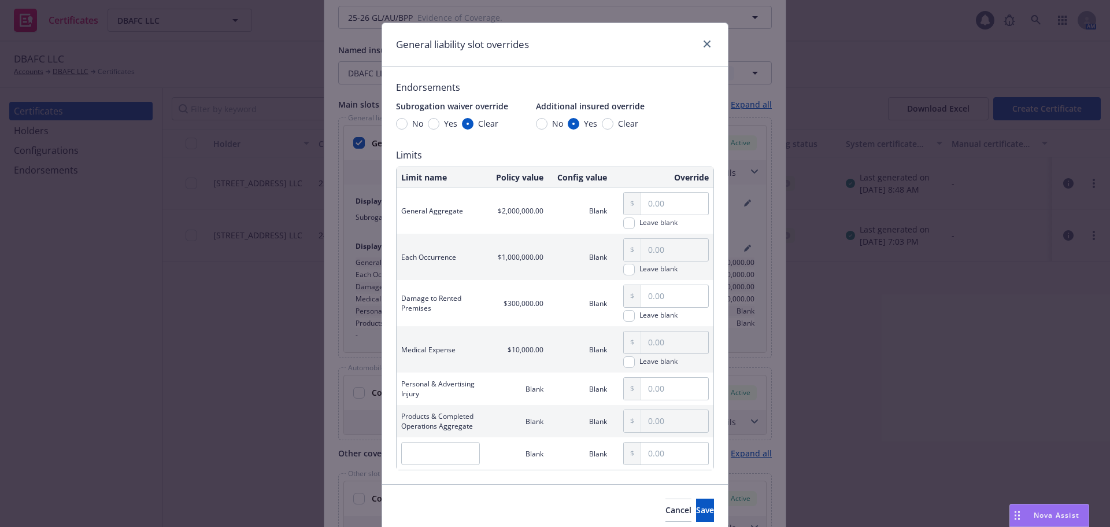
scroll to position [58, 0]
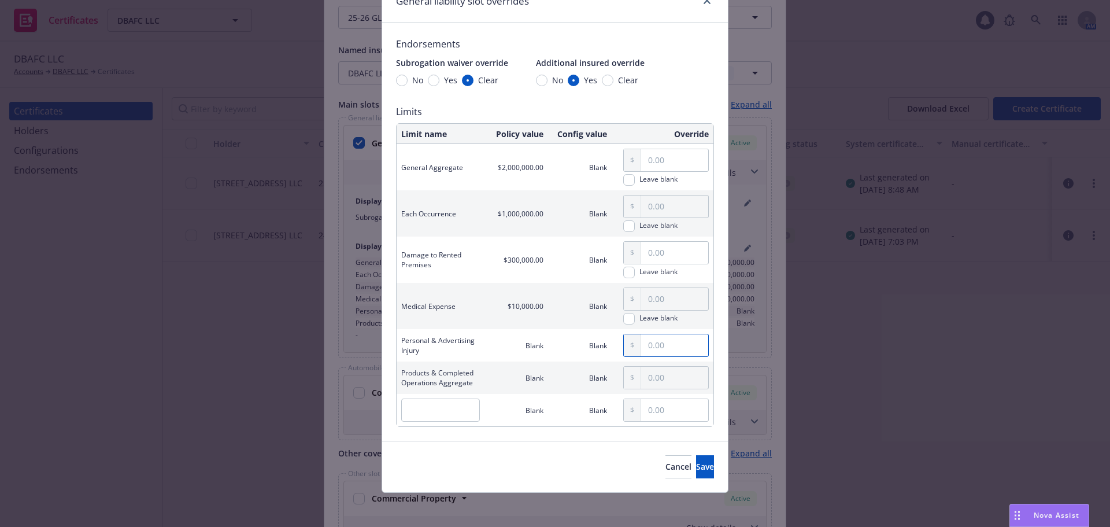
click at [661, 350] on input "text" at bounding box center [674, 345] width 67 height 22
type input "1,000,000.00"
click at [657, 375] on input "text" at bounding box center [674, 377] width 67 height 22
type input "2,000,000.00"
click at [696, 470] on span "Save" at bounding box center [705, 466] width 18 height 11
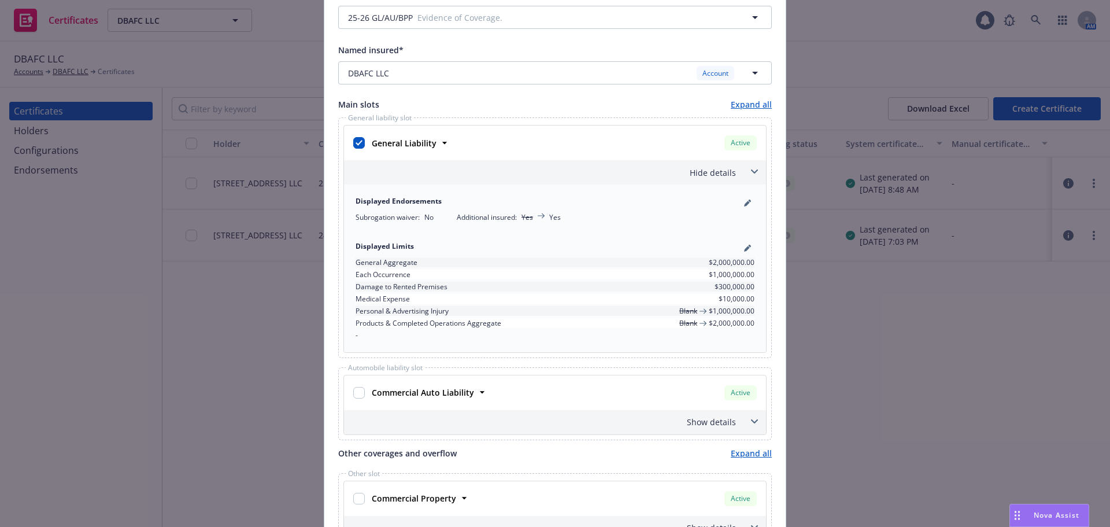
click at [751, 171] on icon at bounding box center [754, 171] width 7 height 5
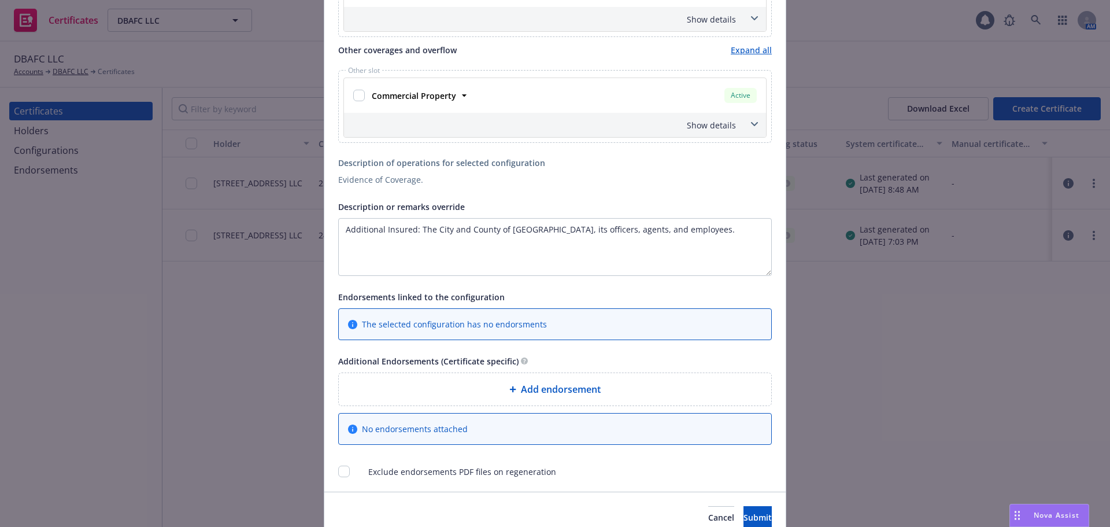
scroll to position [668, 0]
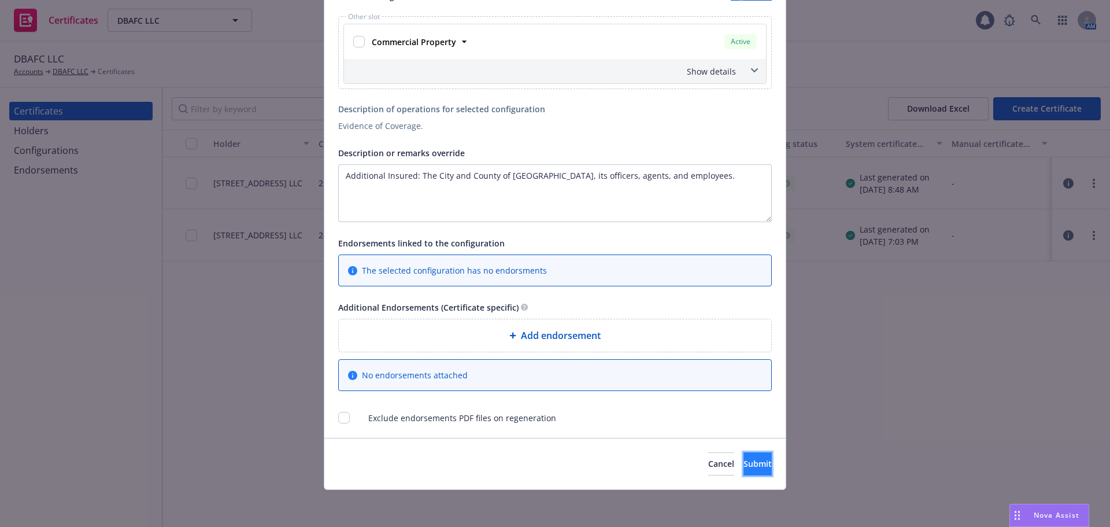
click at [745, 466] on span "Submit" at bounding box center [757, 463] width 28 height 11
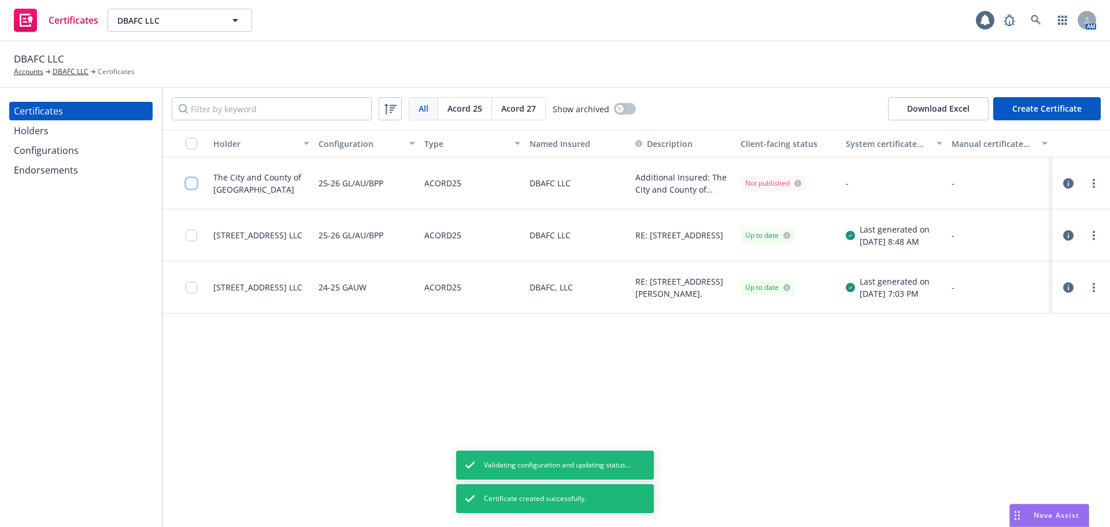
click at [195, 182] on input "checkbox" at bounding box center [192, 183] width 12 height 12
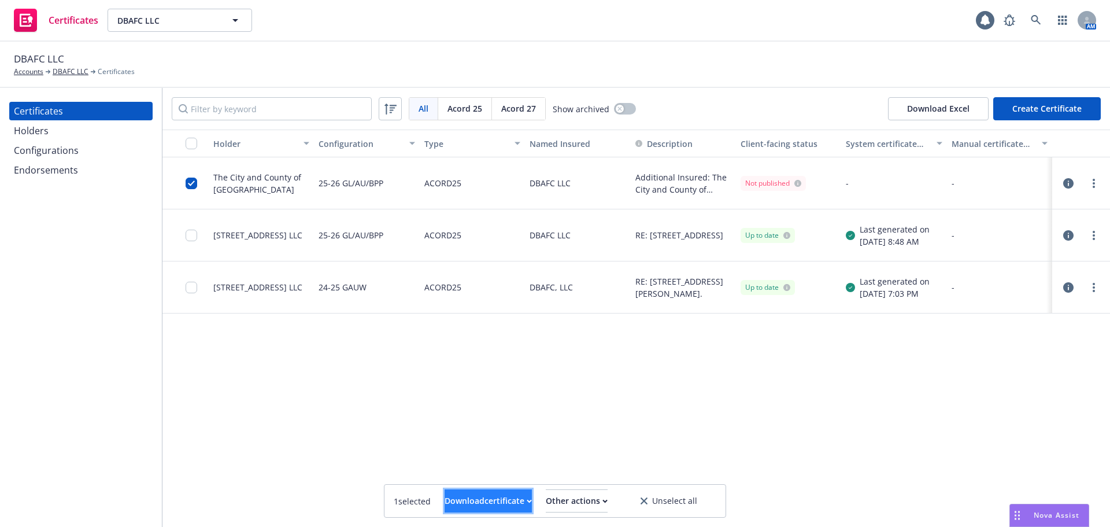
click at [444, 501] on div "Download certificate" at bounding box center [487, 501] width 87 height 22
click at [433, 475] on link "Download uneditable file" at bounding box center [429, 472] width 134 height 23
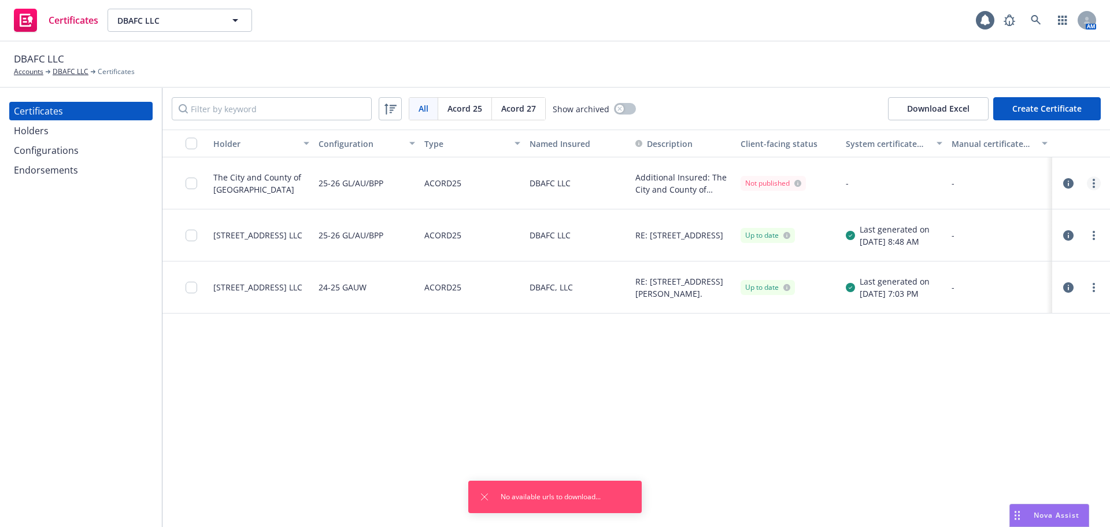
click at [1097, 185] on link "more" at bounding box center [1094, 183] width 14 height 14
click at [983, 256] on link "Regenerate" at bounding box center [1007, 253] width 185 height 23
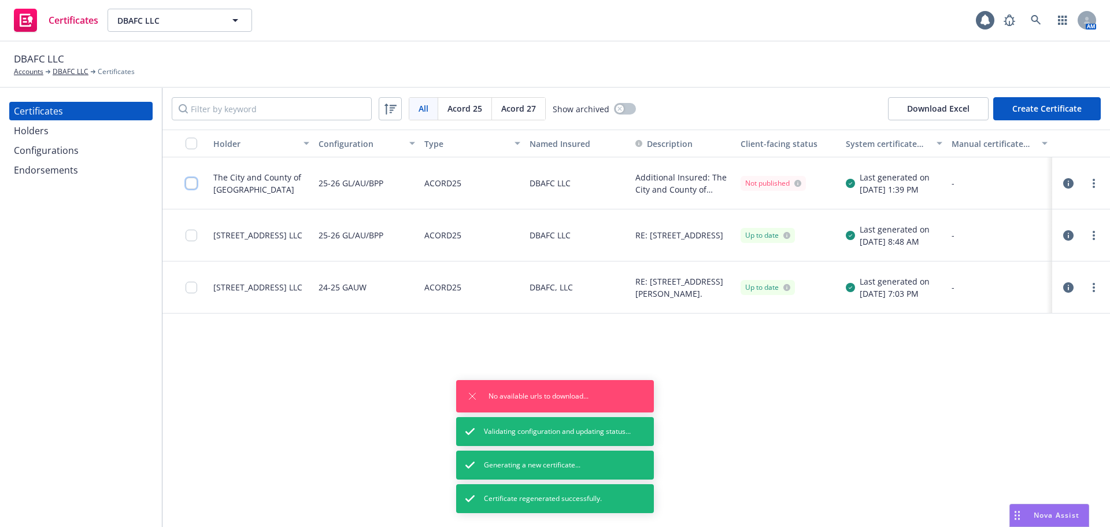
click at [188, 183] on input "checkbox" at bounding box center [192, 183] width 12 height 12
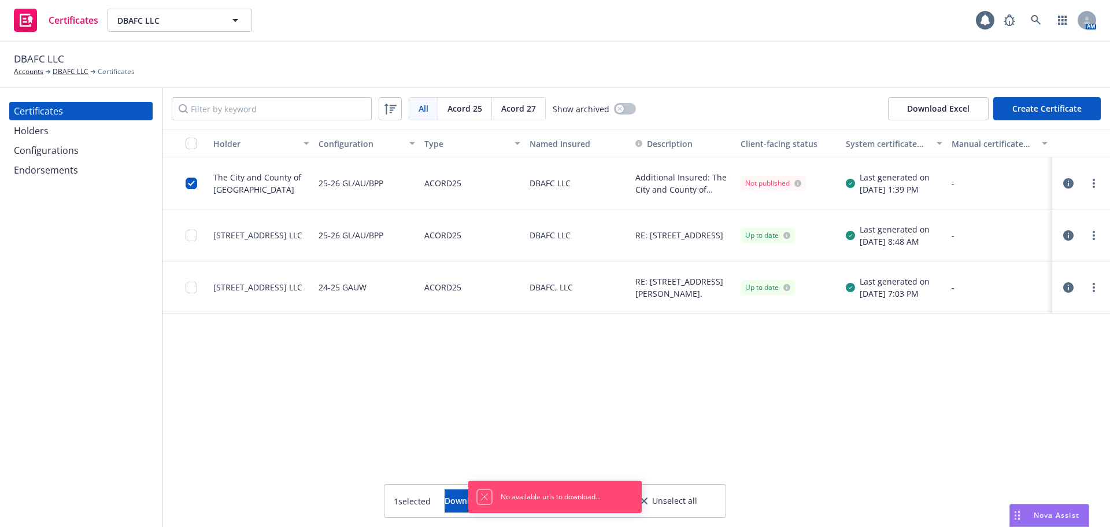
click at [483, 497] on icon "Dismiss notification" at bounding box center [484, 496] width 9 height 9
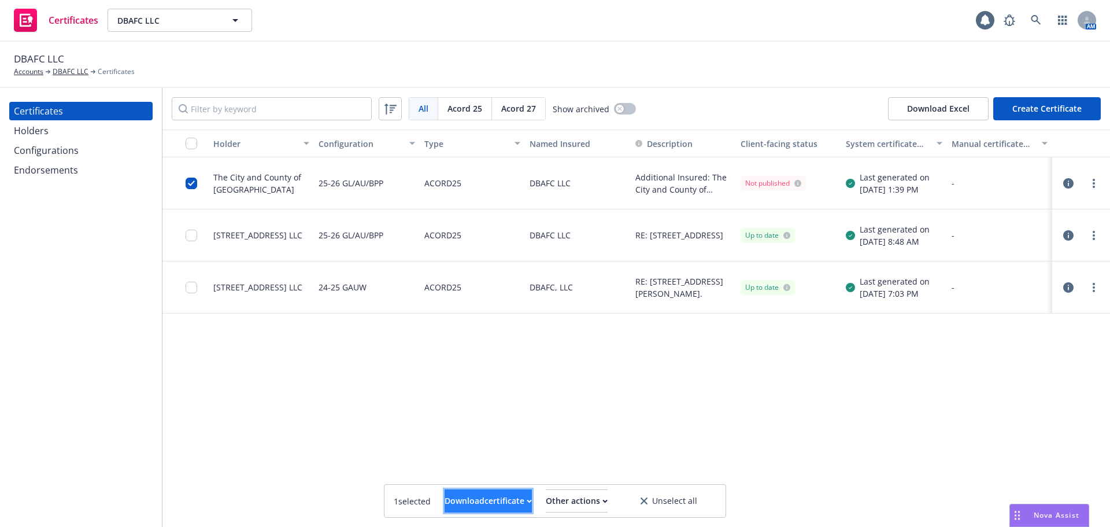
click at [527, 500] on icon "button" at bounding box center [529, 501] width 5 height 4
click at [492, 475] on link "Download uneditable file" at bounding box center [429, 472] width 134 height 23
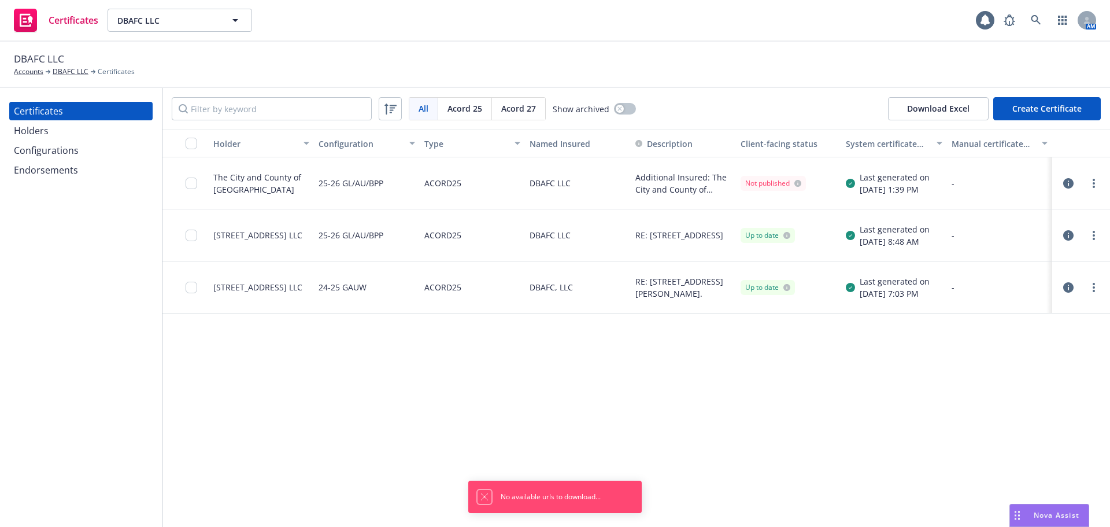
click at [483, 501] on icon "Dismiss notification" at bounding box center [484, 496] width 9 height 9
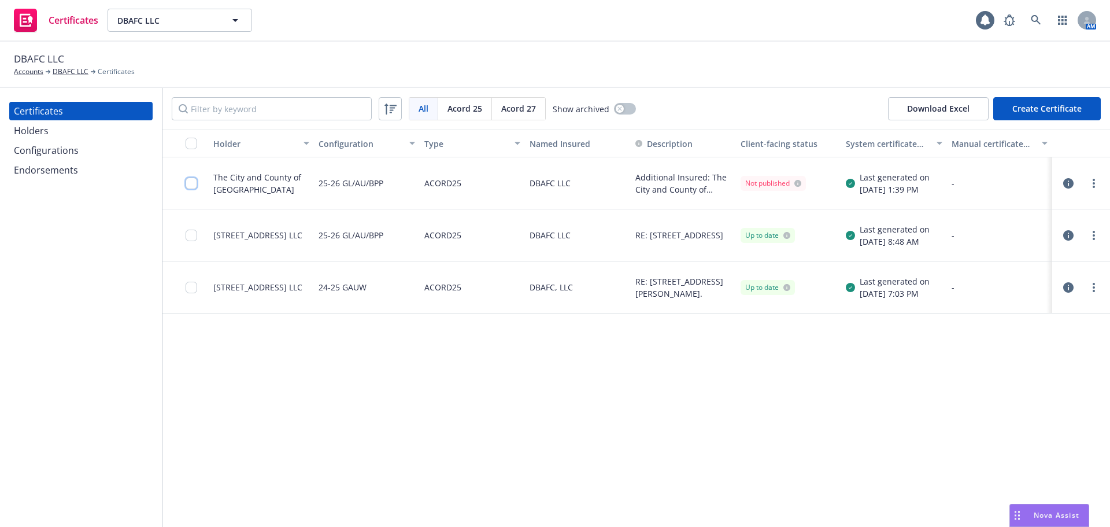
click at [187, 184] on input "checkbox" at bounding box center [192, 183] width 12 height 12
click at [444, 501] on div "Download certificate" at bounding box center [487, 501] width 87 height 22
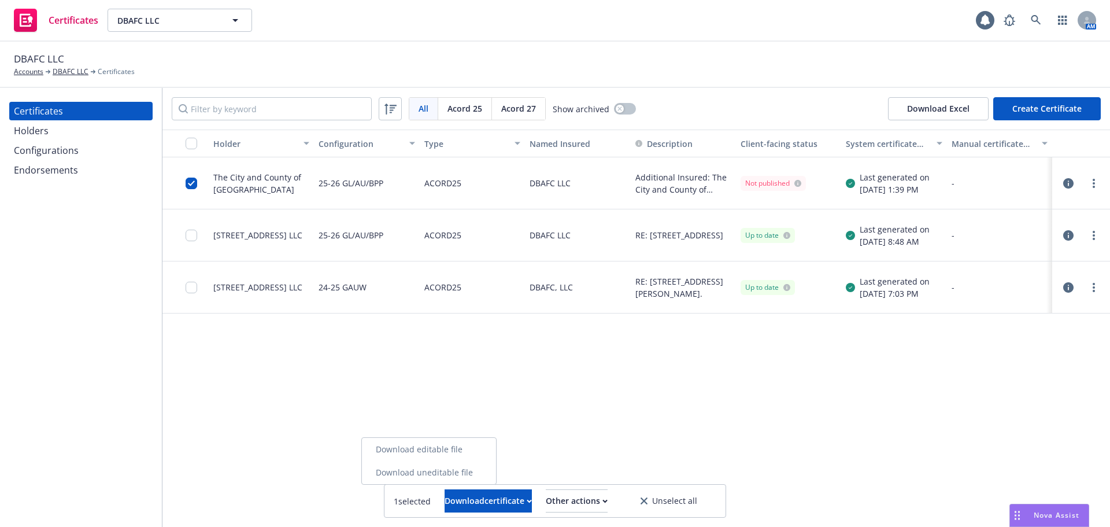
click at [439, 468] on link "Download uneditable file" at bounding box center [429, 472] width 134 height 23
